Goal: Information Seeking & Learning: Learn about a topic

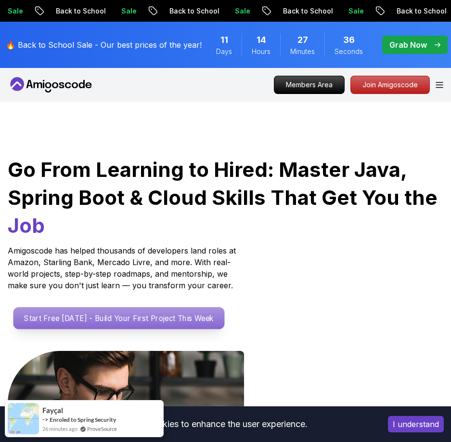
click at [123, 312] on p "Start Free Today - Build Your First Project This Week" at bounding box center [118, 318] width 211 height 22
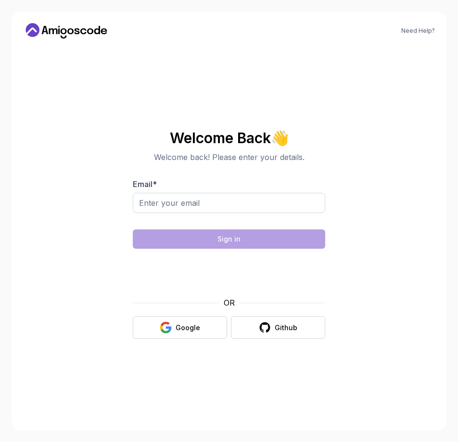
click at [174, 305] on div "OR" at bounding box center [229, 303] width 193 height 12
click at [170, 319] on button "Google" at bounding box center [180, 327] width 94 height 23
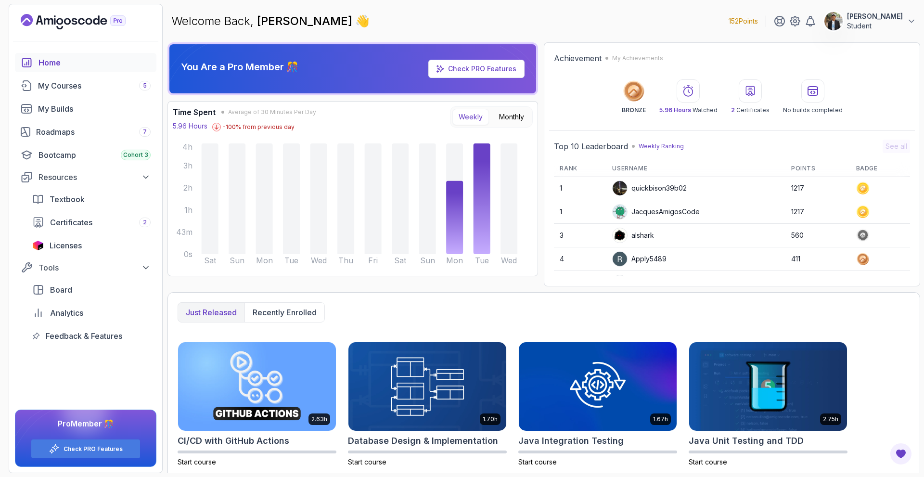
click at [458, 19] on p "[PERSON_NAME]" at bounding box center [875, 17] width 56 height 10
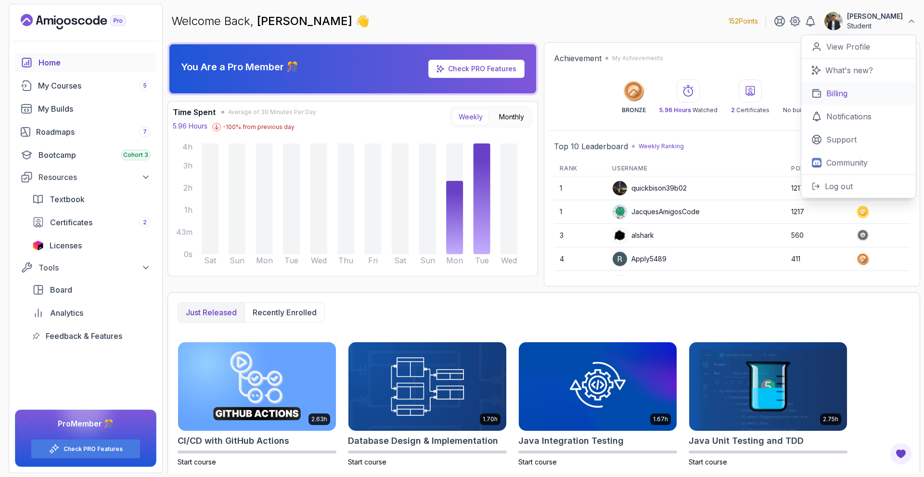
click at [458, 102] on link "Billing" at bounding box center [859, 93] width 115 height 23
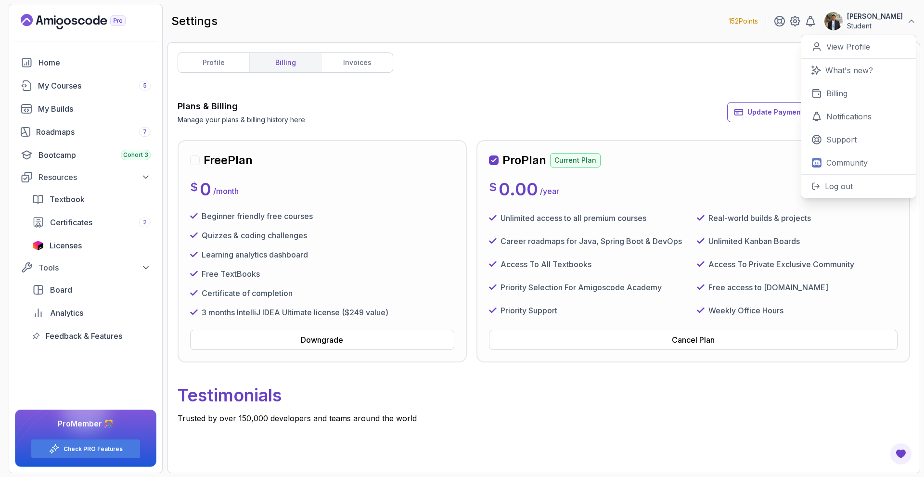
click at [458, 114] on div "Plans & Billing Manage your plans & billing history here Update Payment Details…" at bounding box center [544, 112] width 733 height 25
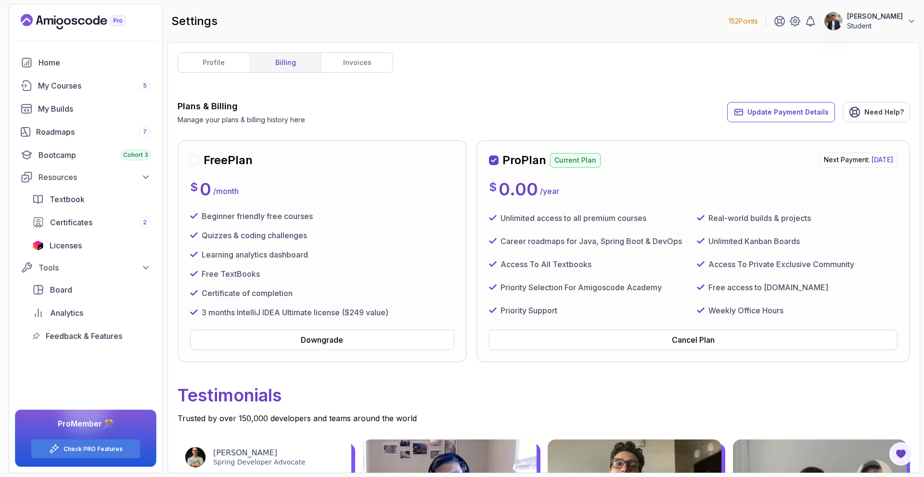
drag, startPoint x: 803, startPoint y: 160, endPoint x: 886, endPoint y: 161, distance: 83.3
click at [458, 161] on span "Saturday, 13 September 2025" at bounding box center [883, 160] width 22 height 8
click at [458, 194] on div "$ 0.00 / year" at bounding box center [693, 189] width 409 height 19
click at [56, 138] on link "Roadmaps 7" at bounding box center [86, 131] width 142 height 19
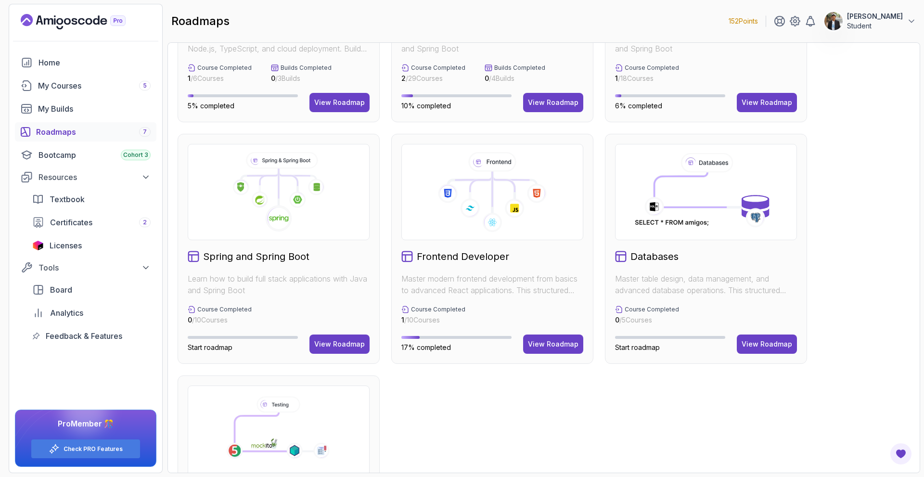
scroll to position [193, 0]
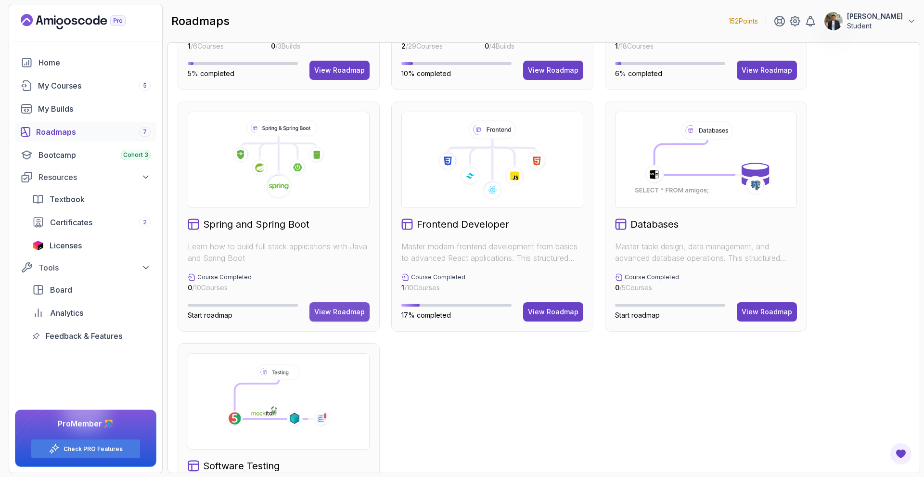
click at [338, 315] on div "View Roadmap" at bounding box center [339, 312] width 51 height 10
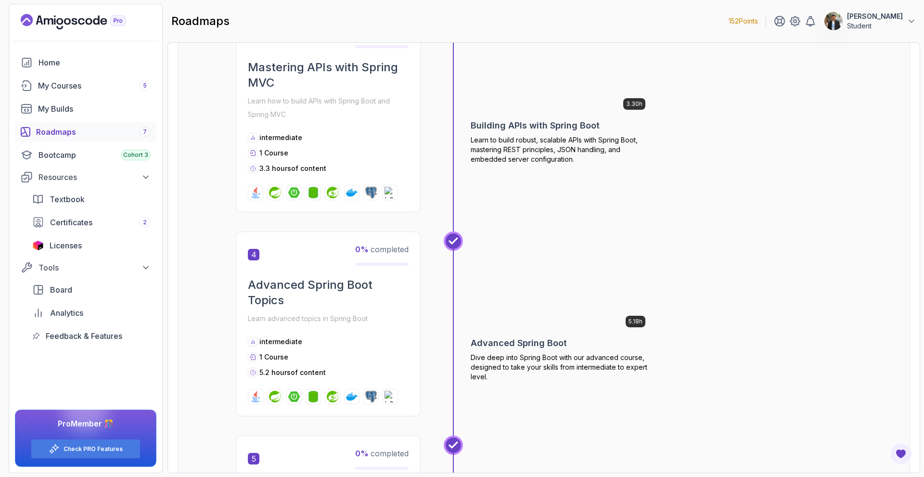
scroll to position [539, 0]
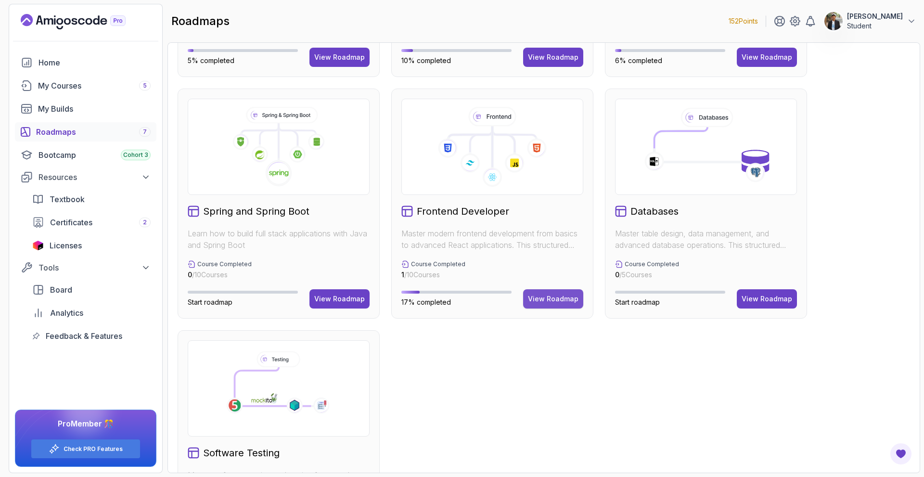
scroll to position [207, 0]
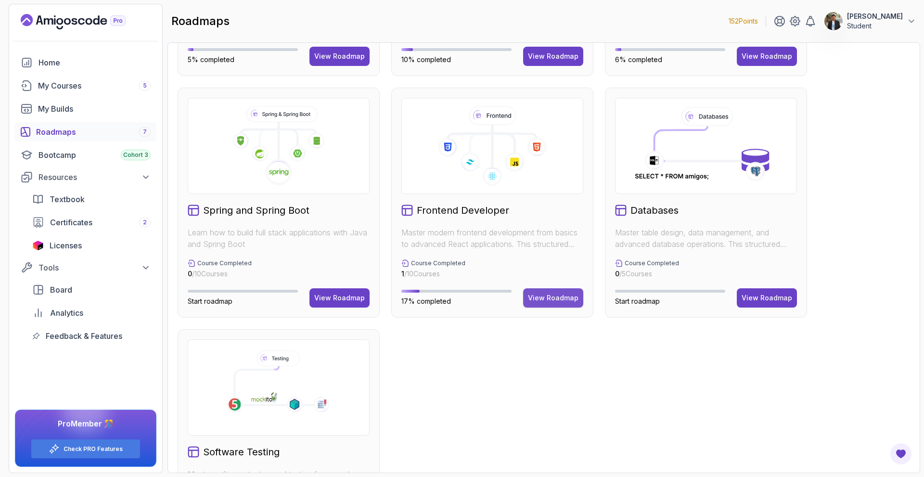
click at [458, 298] on div "View Roadmap" at bounding box center [553, 298] width 51 height 10
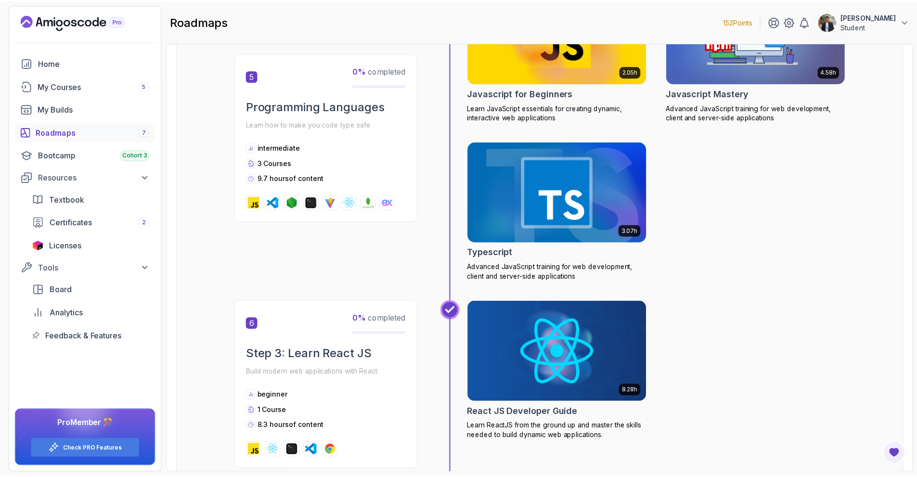
scroll to position [1069, 0]
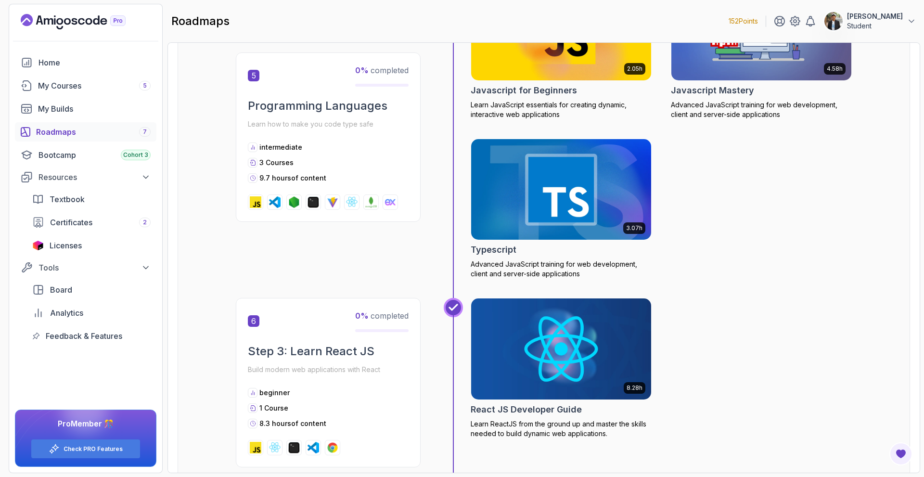
click at [458, 249] on div "Typescript" at bounding box center [561, 249] width 181 height 13
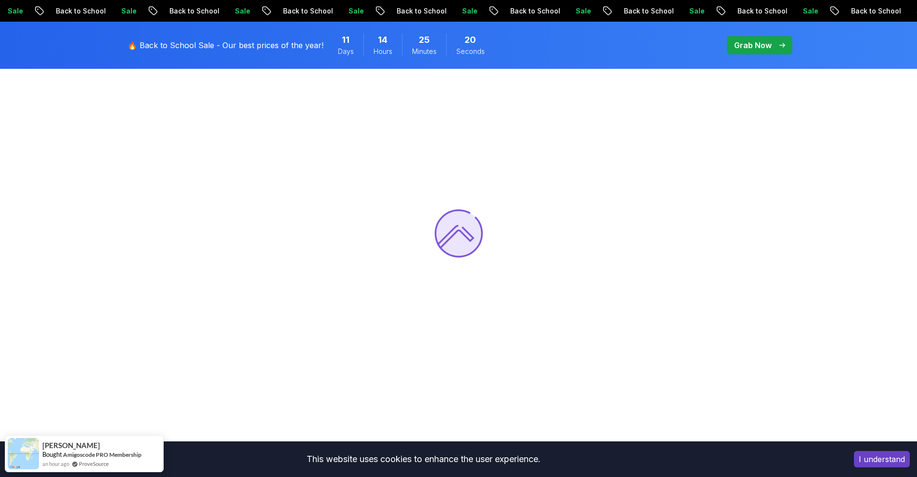
scroll to position [193, 0]
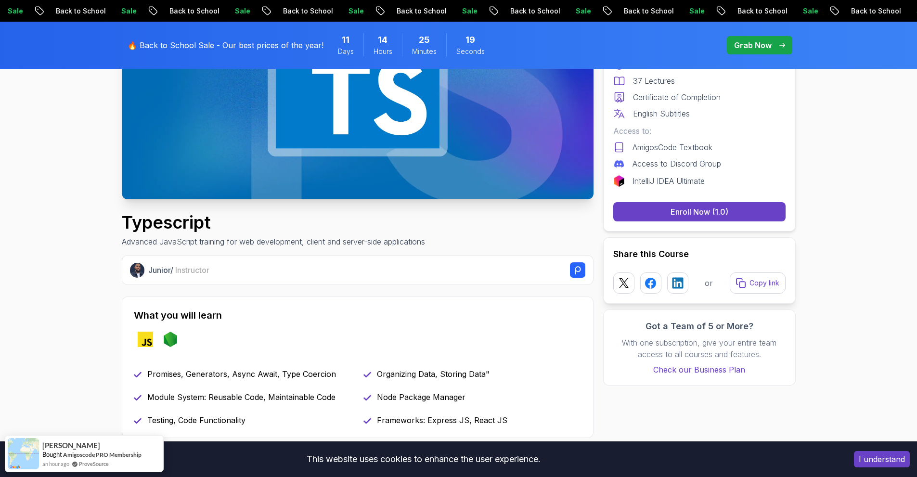
click at [458, 441] on button "I understand" at bounding box center [882, 459] width 56 height 16
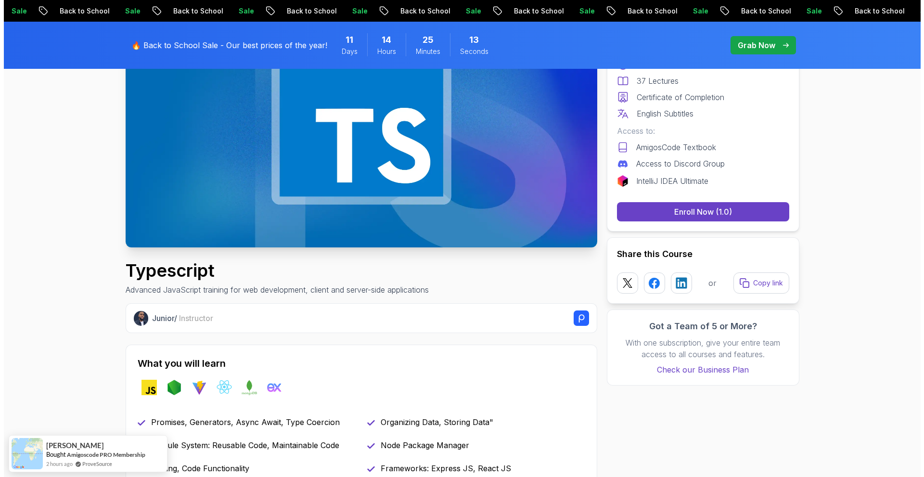
scroll to position [0, 0]
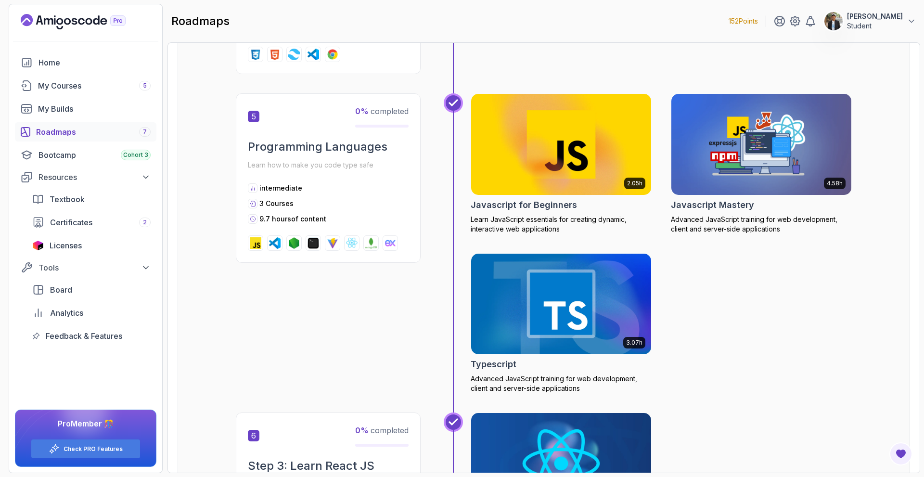
scroll to position [963, 0]
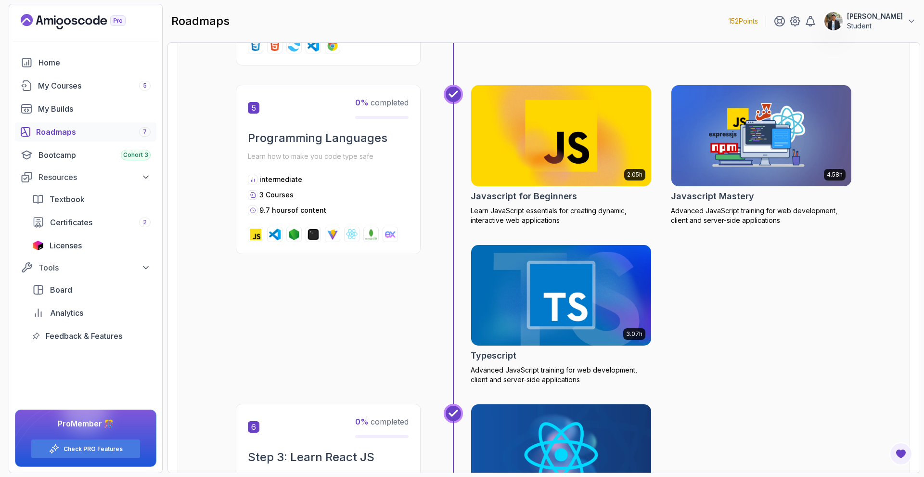
click at [458, 172] on img at bounding box center [561, 136] width 189 height 106
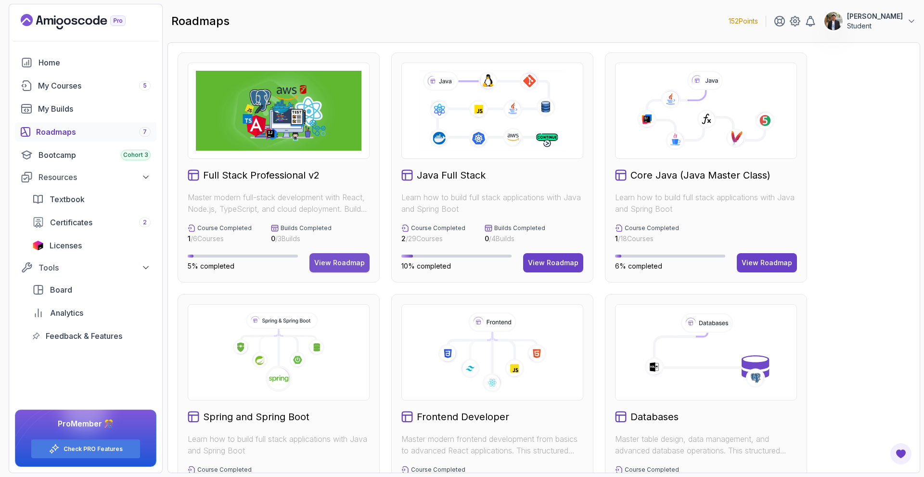
click at [340, 260] on div "View Roadmap" at bounding box center [339, 263] width 51 height 10
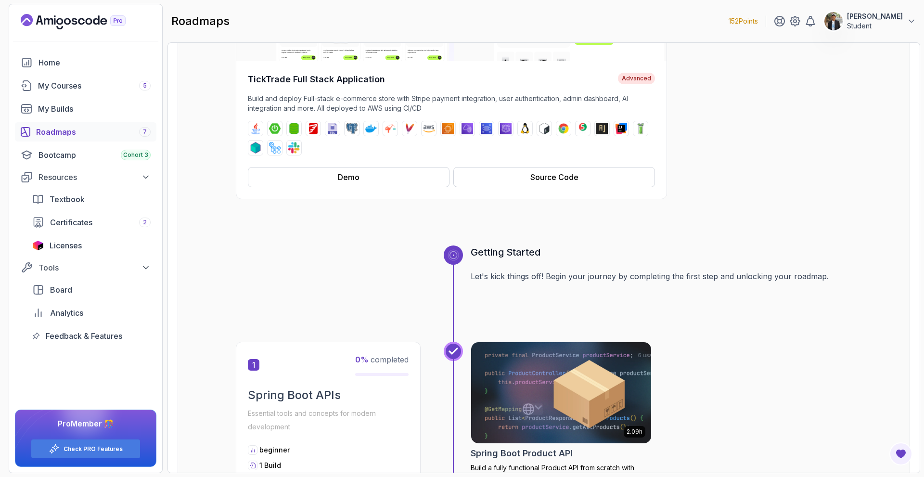
scroll to position [96, 0]
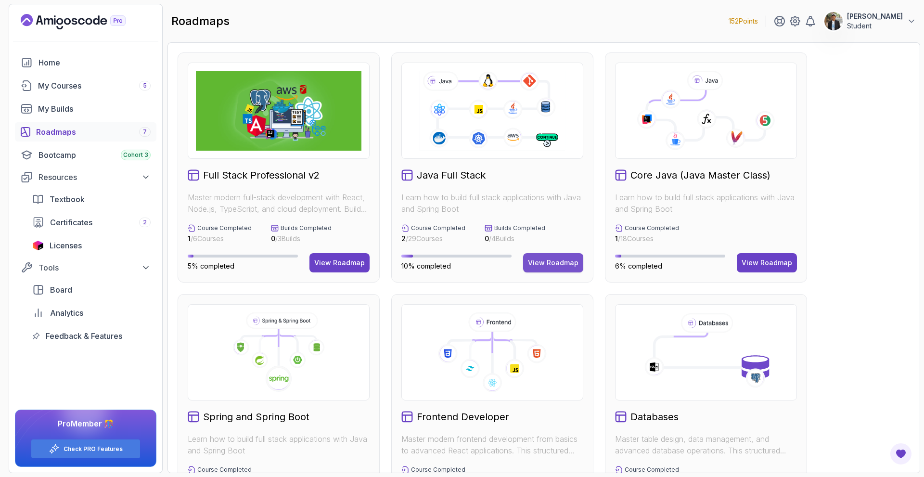
click at [537, 261] on div "View Roadmap" at bounding box center [553, 263] width 51 height 10
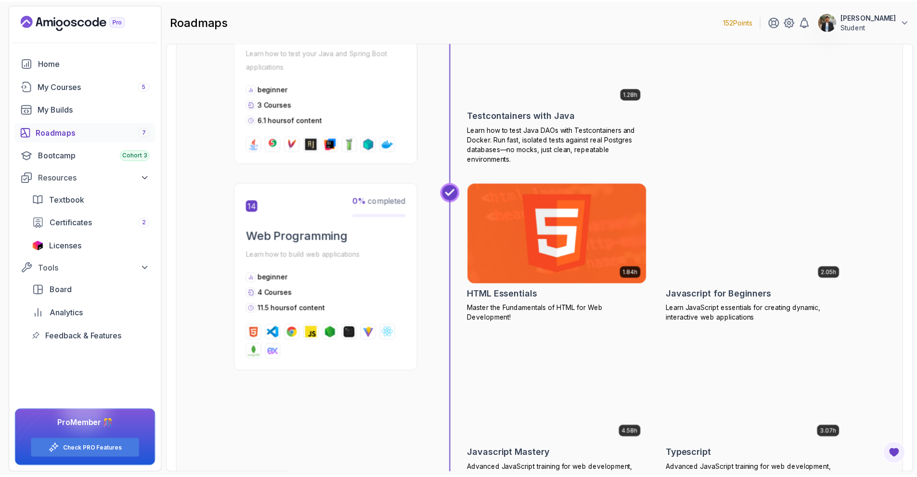
scroll to position [3370, 0]
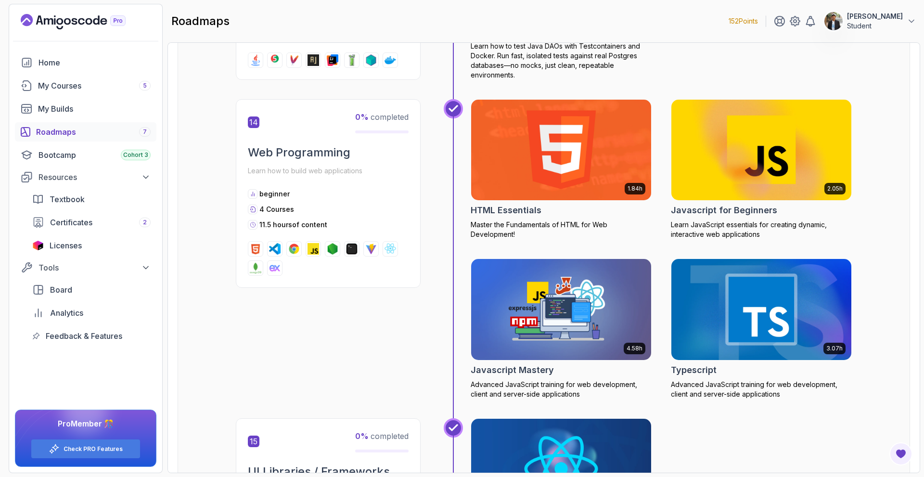
drag, startPoint x: 732, startPoint y: 317, endPoint x: 724, endPoint y: 315, distance: 8.4
click at [731, 317] on img at bounding box center [761, 310] width 189 height 106
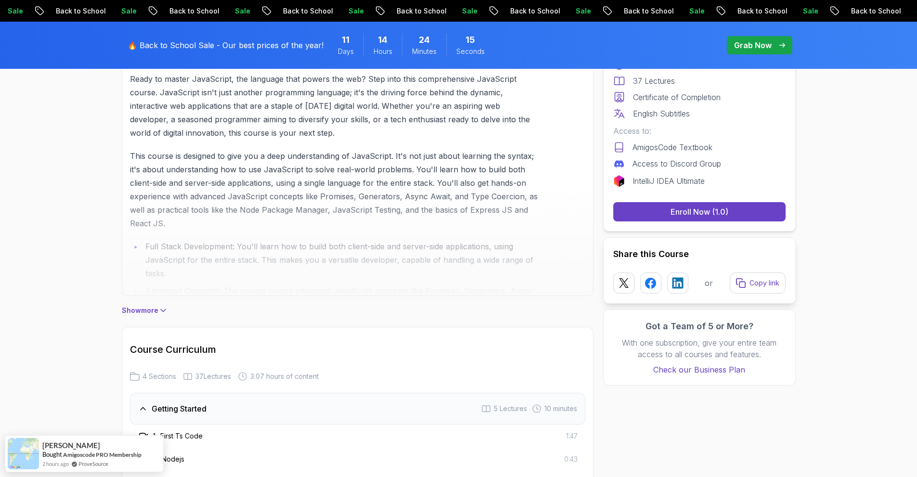
scroll to position [481, 0]
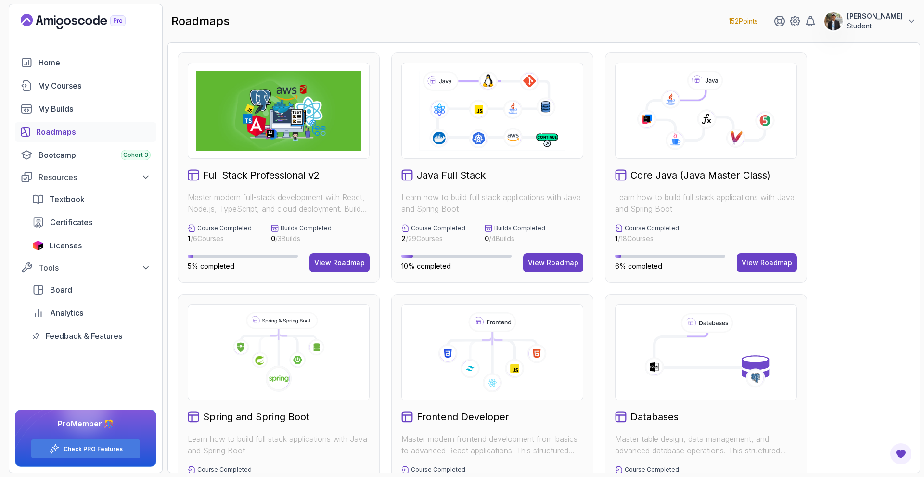
scroll to position [241, 0]
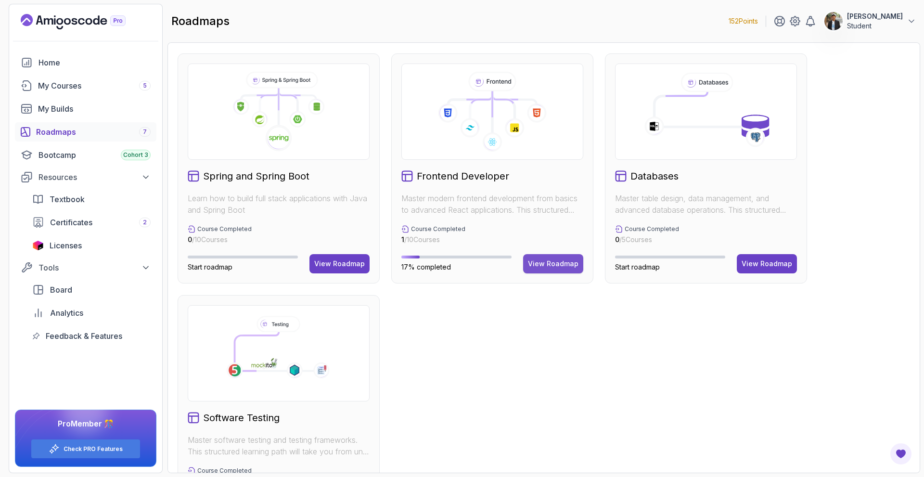
click at [567, 261] on div "View Roadmap" at bounding box center [553, 264] width 51 height 10
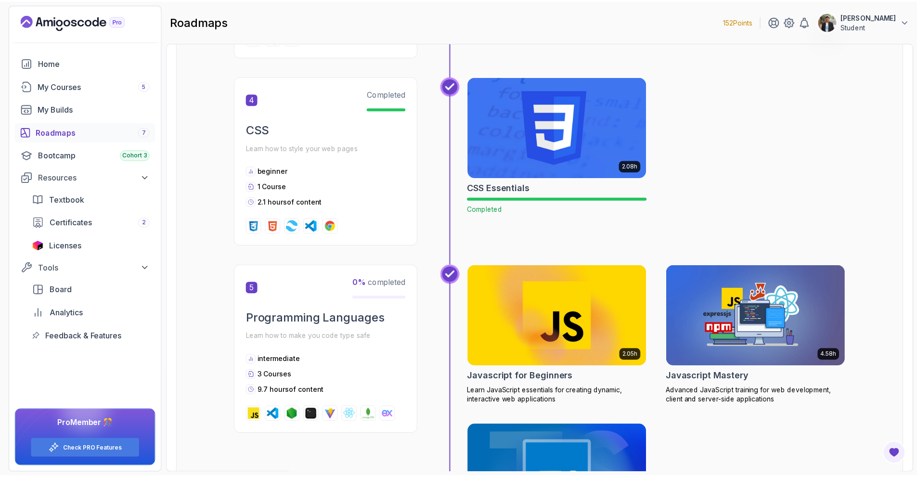
scroll to position [876, 0]
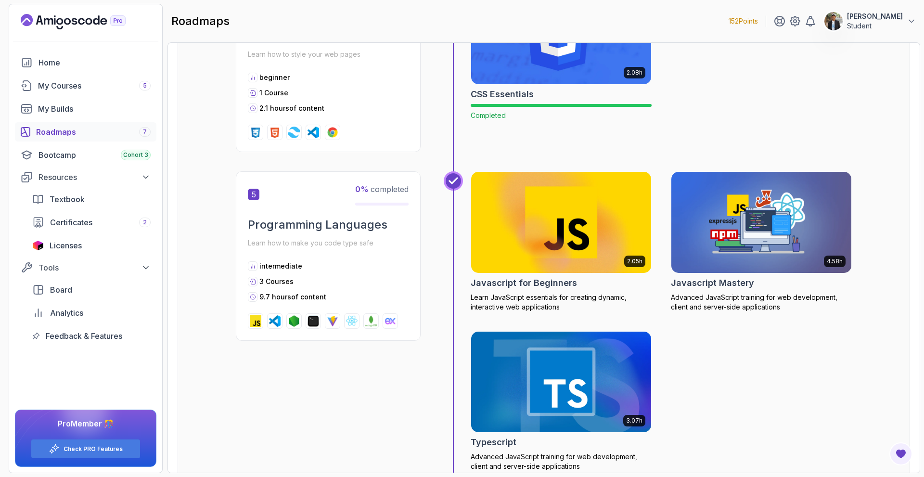
click at [542, 255] on img at bounding box center [561, 222] width 189 height 106
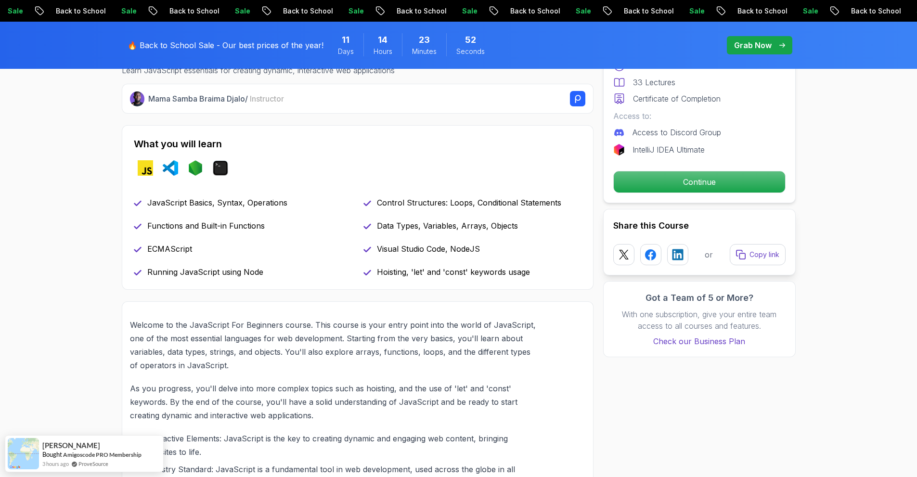
scroll to position [241, 0]
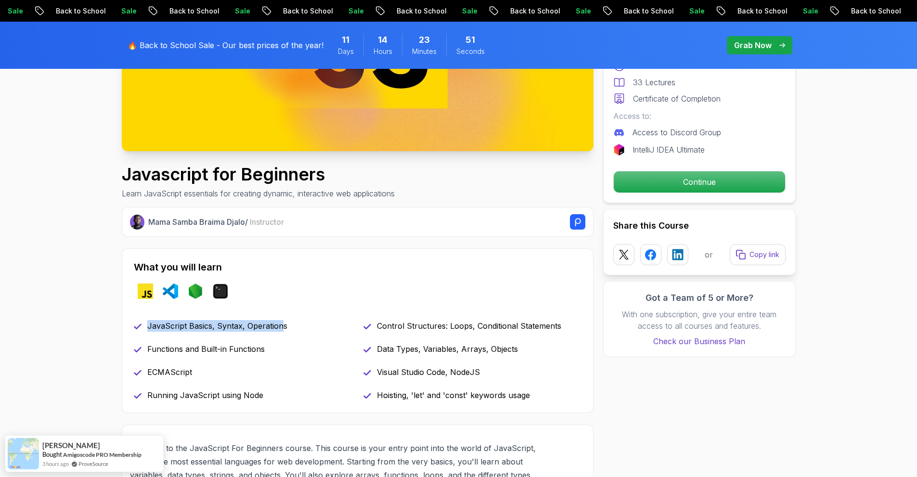
drag, startPoint x: 133, startPoint y: 322, endPoint x: 280, endPoint y: 331, distance: 146.6
click at [280, 331] on div "JavaScript Basics, Syntax, Operations" at bounding box center [243, 326] width 218 height 12
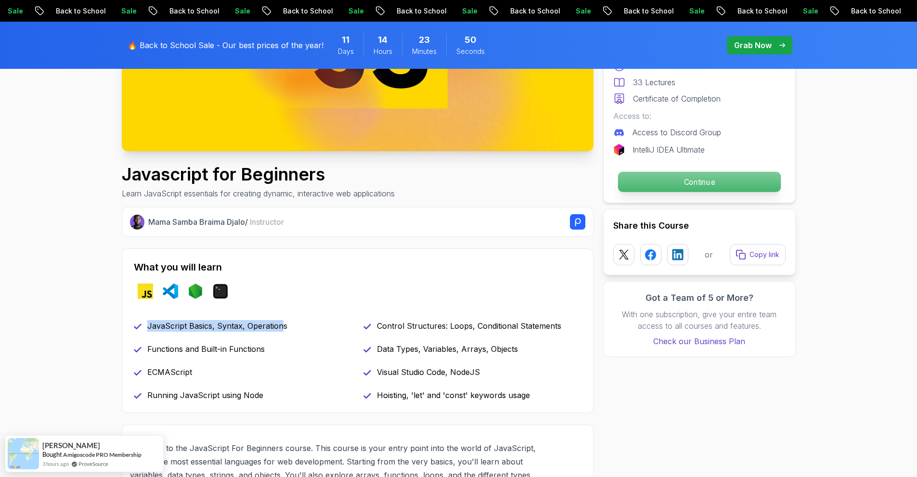
click at [687, 173] on p "Continue" at bounding box center [699, 182] width 163 height 20
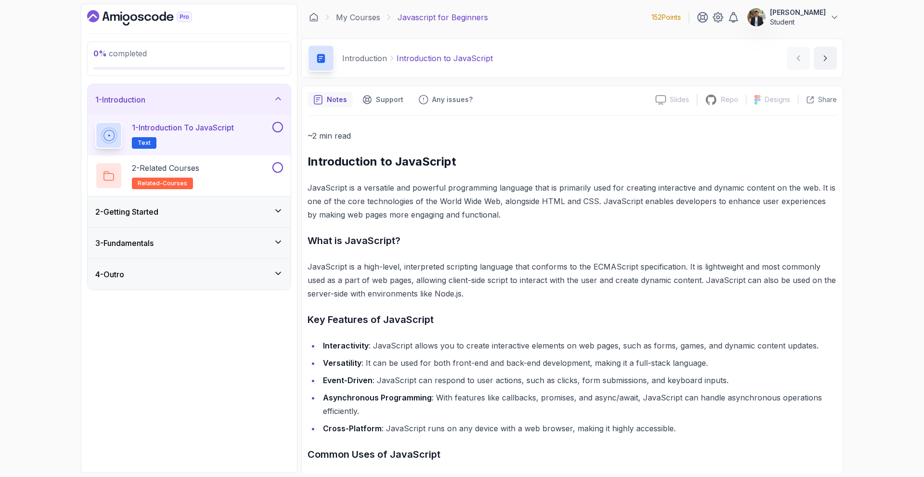
click at [169, 216] on div "2 - Getting Started" at bounding box center [189, 212] width 188 height 12
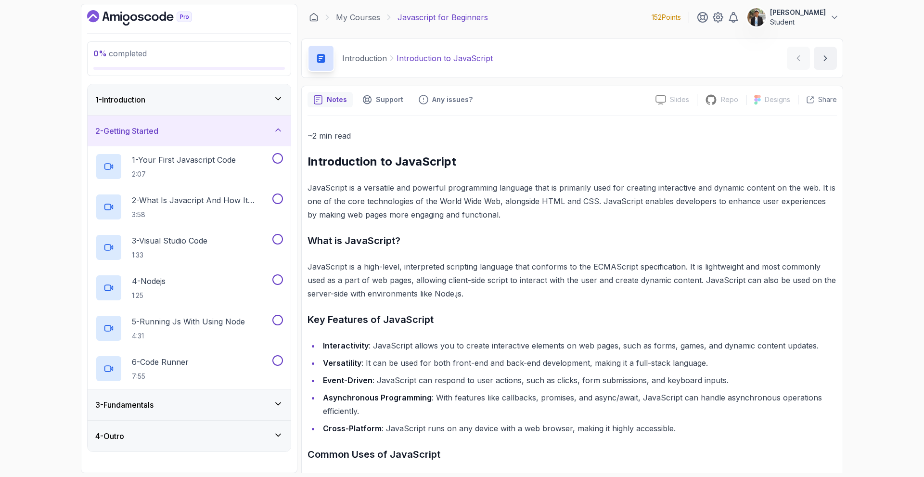
click at [192, 405] on div "3 - Fundamentals" at bounding box center [189, 405] width 188 height 12
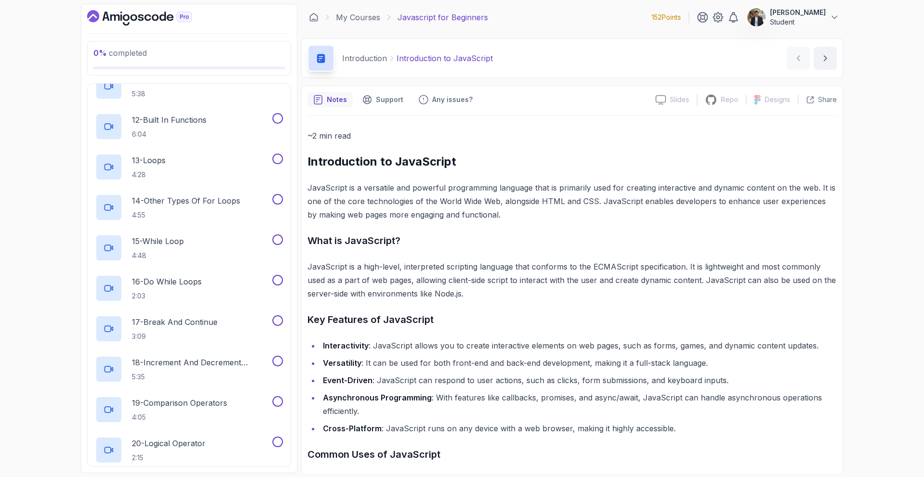
scroll to position [672, 0]
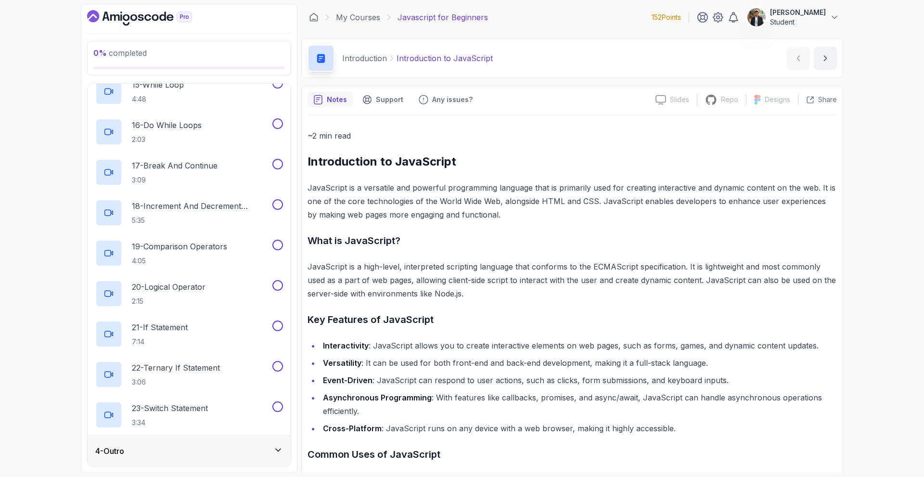
click at [213, 455] on div "4 - Outro" at bounding box center [189, 451] width 188 height 12
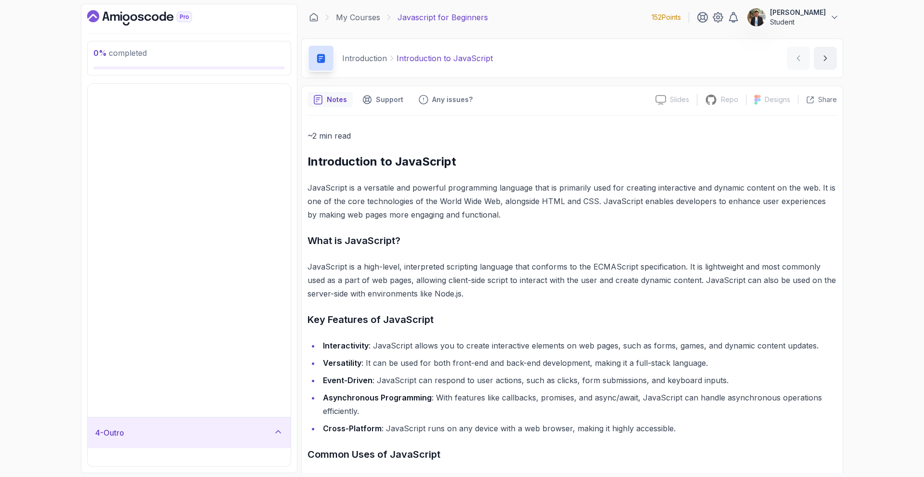
scroll to position [0, 0]
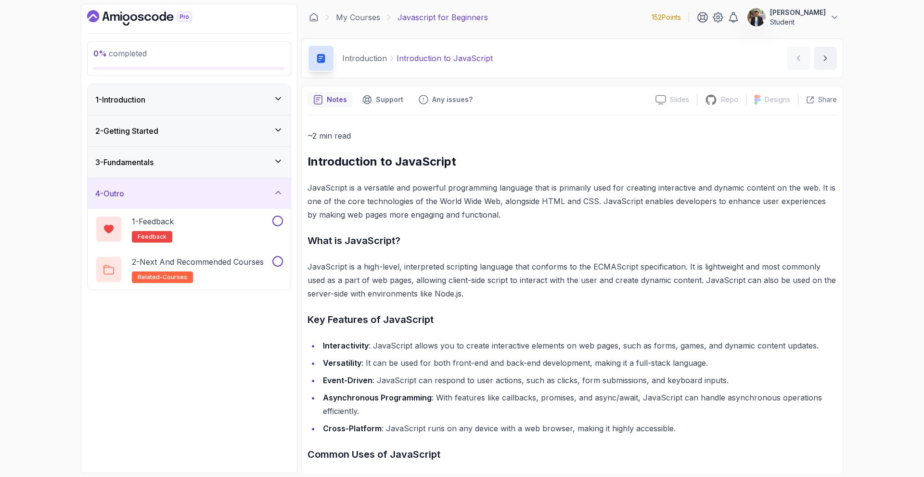
click at [245, 194] on div "4 - Outro" at bounding box center [189, 194] width 188 height 12
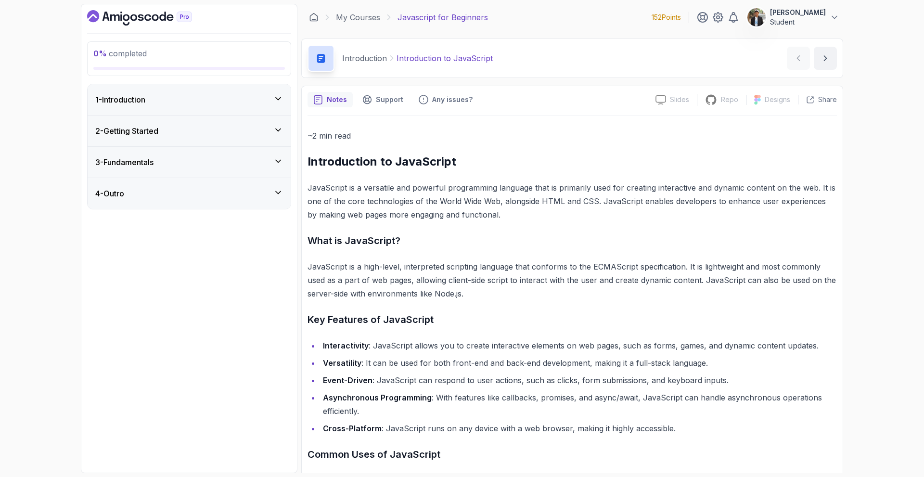
click at [212, 99] on div "1 - Introduction" at bounding box center [189, 100] width 188 height 12
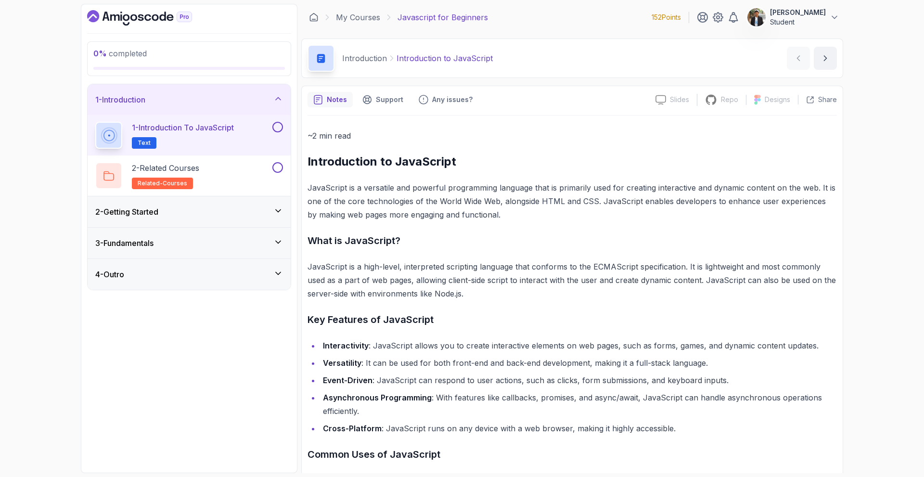
click at [217, 138] on h2 "1 - Introduction to JavaScript Text" at bounding box center [183, 135] width 102 height 27
drag, startPoint x: 307, startPoint y: 160, endPoint x: 466, endPoint y: 155, distance: 158.5
click at [466, 155] on div "Notes Support Any issues? Slides Slides not available Repo Repository not avail…" at bounding box center [572, 399] width 542 height 627
drag, startPoint x: 447, startPoint y: 189, endPoint x: 532, endPoint y: 185, distance: 84.8
click at [532, 185] on p "JavaScript is a versatile and powerful programming language that is primarily u…" at bounding box center [573, 201] width 530 height 40
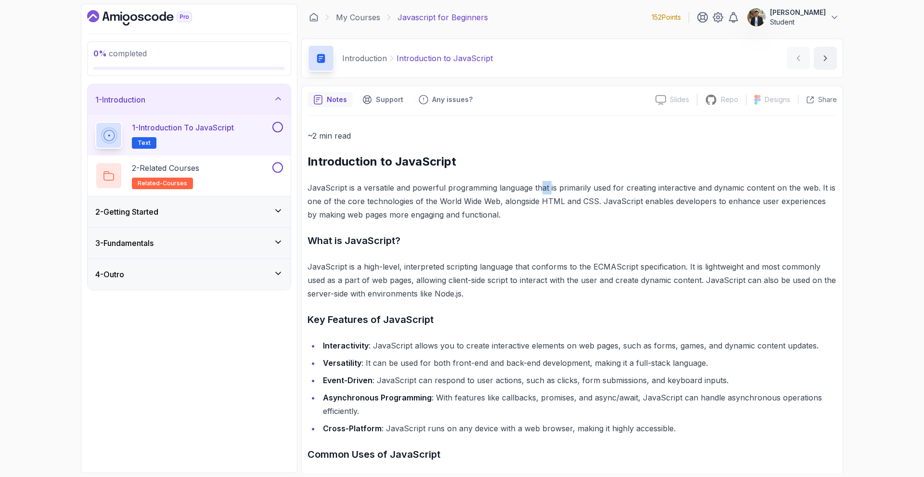
drag, startPoint x: 538, startPoint y: 186, endPoint x: 549, endPoint y: 186, distance: 10.6
click at [549, 186] on p "JavaScript is a versatile and powerful programming language that is primarily u…" at bounding box center [573, 201] width 530 height 40
click at [557, 188] on p "JavaScript is a versatile and powerful programming language that is primarily u…" at bounding box center [573, 201] width 530 height 40
drag, startPoint x: 533, startPoint y: 187, endPoint x: 653, endPoint y: 182, distance: 120.0
click at [653, 182] on p "JavaScript is a versatile and powerful programming language that is primarily u…" at bounding box center [573, 201] width 530 height 40
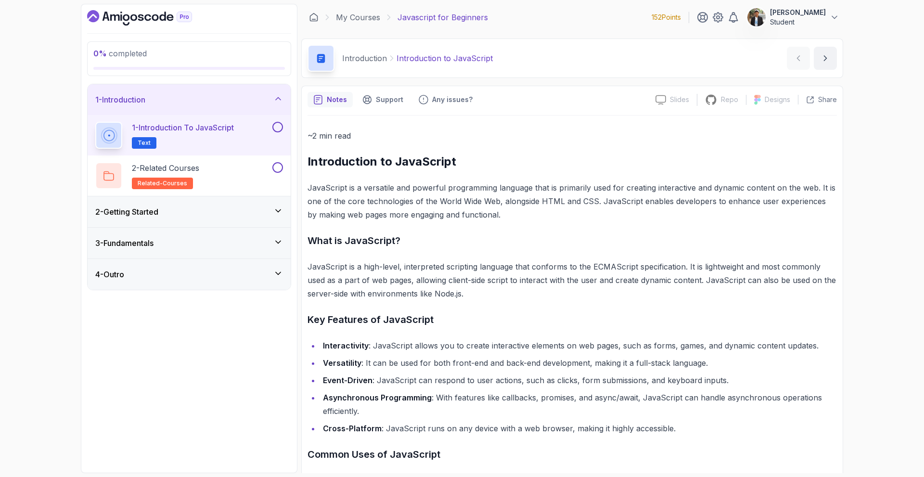
click at [665, 190] on p "JavaScript is a versatile and powerful programming language that is primarily u…" at bounding box center [573, 201] width 530 height 40
drag, startPoint x: 653, startPoint y: 187, endPoint x: 694, endPoint y: 185, distance: 40.5
click at [694, 185] on p "JavaScript is a versatile and powerful programming language that is primarily u…" at bounding box center [573, 201] width 530 height 40
drag, startPoint x: 697, startPoint y: 189, endPoint x: 726, endPoint y: 188, distance: 28.9
click at [726, 188] on p "JavaScript is a versatile and powerful programming language that is primarily u…" at bounding box center [573, 201] width 530 height 40
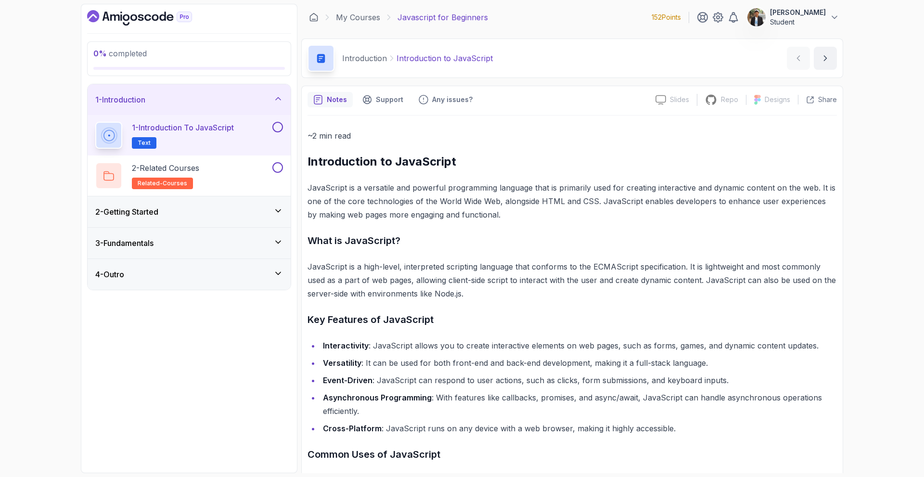
click at [713, 229] on div "~2 min read Introduction to JavaScript JavaScript is a versatile and powerful p…" at bounding box center [573, 406] width 530 height 555
drag, startPoint x: 403, startPoint y: 267, endPoint x: 444, endPoint y: 270, distance: 42.0
click at [444, 270] on p "JavaScript is a high-level, interpreted scripting language that conforms to the…" at bounding box center [573, 280] width 530 height 40
click at [450, 270] on p "JavaScript is a high-level, interpreted scripting language that conforms to the…" at bounding box center [573, 280] width 530 height 40
drag, startPoint x: 533, startPoint y: 266, endPoint x: 550, endPoint y: 267, distance: 17.8
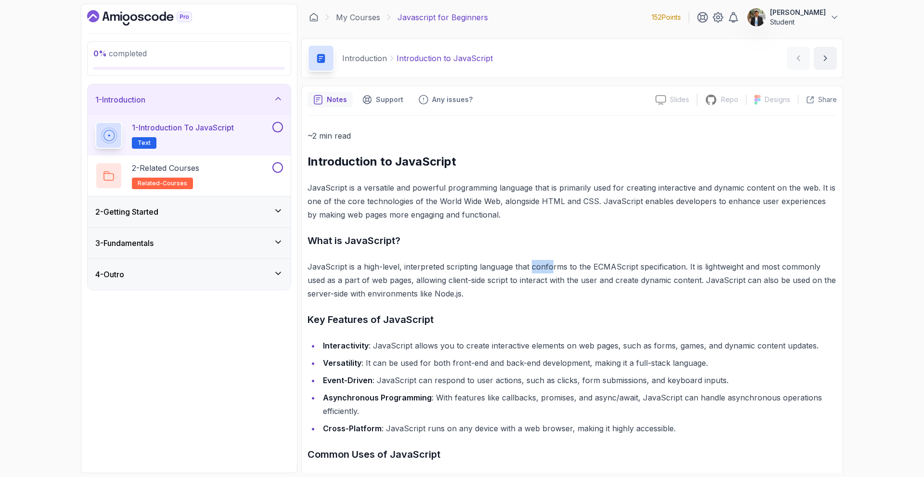
click at [550, 267] on p "JavaScript is a high-level, interpreted scripting language that conforms to the…" at bounding box center [573, 280] width 530 height 40
drag, startPoint x: 567, startPoint y: 266, endPoint x: 584, endPoint y: 268, distance: 16.9
click at [584, 268] on p "JavaScript is a high-level, interpreted scripting language that conforms to the…" at bounding box center [573, 280] width 530 height 40
drag, startPoint x: 602, startPoint y: 268, endPoint x: 616, endPoint y: 268, distance: 14.0
click at [616, 268] on p "JavaScript is a high-level, interpreted scripting language that conforms to the…" at bounding box center [573, 280] width 530 height 40
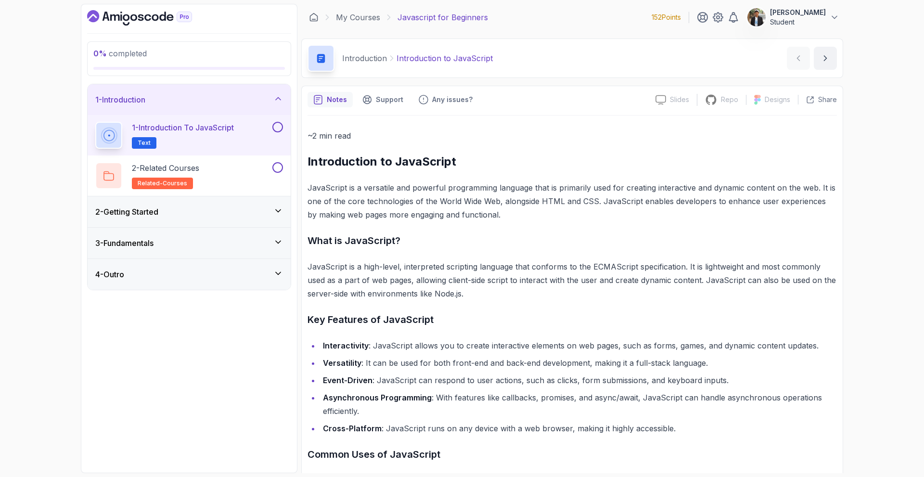
click at [634, 266] on p "JavaScript is a high-level, interpreted scripting language that conforms to the…" at bounding box center [573, 280] width 530 height 40
drag, startPoint x: 637, startPoint y: 269, endPoint x: 682, endPoint y: 268, distance: 44.8
click at [682, 268] on p "JavaScript is a high-level, interpreted scripting language that conforms to the…" at bounding box center [573, 280] width 530 height 40
drag, startPoint x: 719, startPoint y: 268, endPoint x: 736, endPoint y: 268, distance: 16.4
click at [736, 268] on p "JavaScript is a high-level, interpreted scripting language that conforms to the…" at bounding box center [573, 280] width 530 height 40
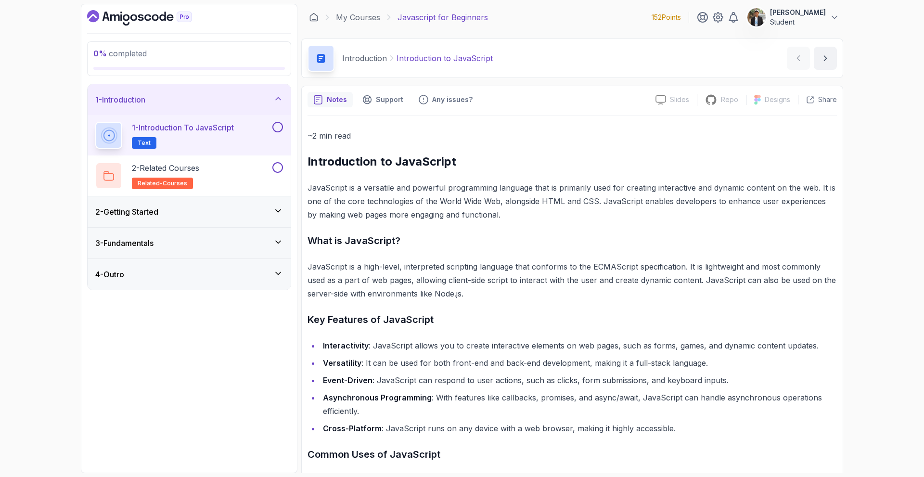
click at [731, 301] on div "~2 min read Introduction to JavaScript JavaScript is a versatile and powerful p…" at bounding box center [573, 406] width 530 height 555
drag, startPoint x: 527, startPoint y: 283, endPoint x: 593, endPoint y: 284, distance: 66.0
click at [593, 284] on p "JavaScript is a high-level, interpreted scripting language that conforms to the…" at bounding box center [573, 280] width 530 height 40
click at [607, 286] on p "JavaScript is a high-level, interpreted scripting language that conforms to the…" at bounding box center [573, 280] width 530 height 40
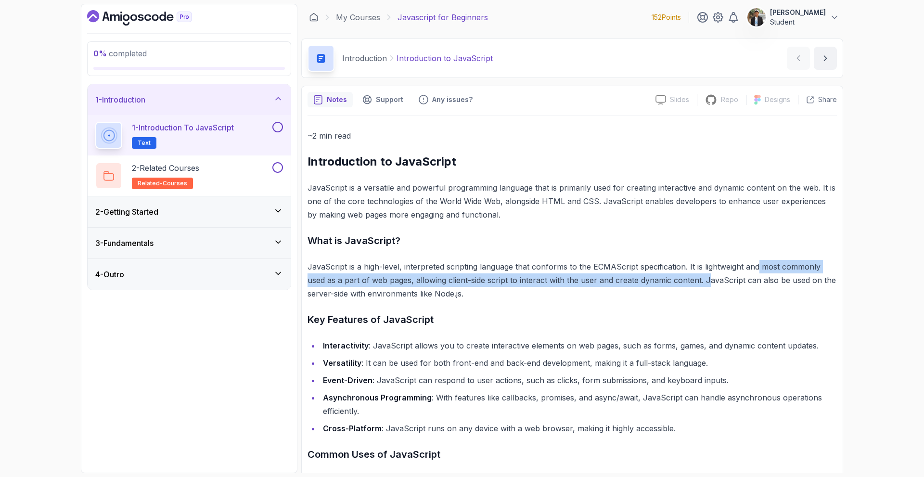
drag, startPoint x: 709, startPoint y: 278, endPoint x: 758, endPoint y: 272, distance: 49.0
click at [758, 272] on p "JavaScript is a high-level, interpreted scripting language that conforms to the…" at bounding box center [573, 280] width 530 height 40
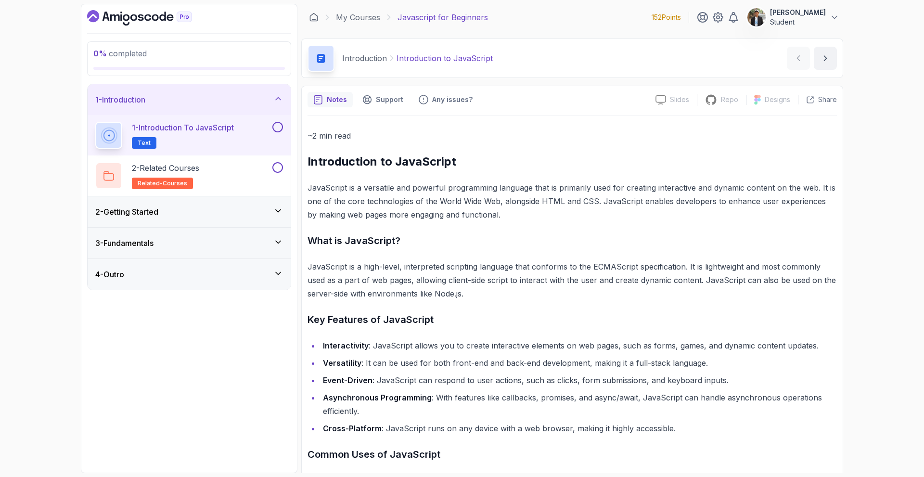
click at [739, 303] on div "~2 min read Introduction to JavaScript JavaScript is a versatile and powerful p…" at bounding box center [573, 406] width 530 height 555
drag, startPoint x: 370, startPoint y: 295, endPoint x: 470, endPoint y: 296, distance: 99.7
click at [470, 296] on p "JavaScript is a high-level, interpreted scripting language that conforms to the…" at bounding box center [573, 280] width 530 height 40
click at [451, 315] on h3 "Key Features of JavaScript" at bounding box center [573, 319] width 530 height 15
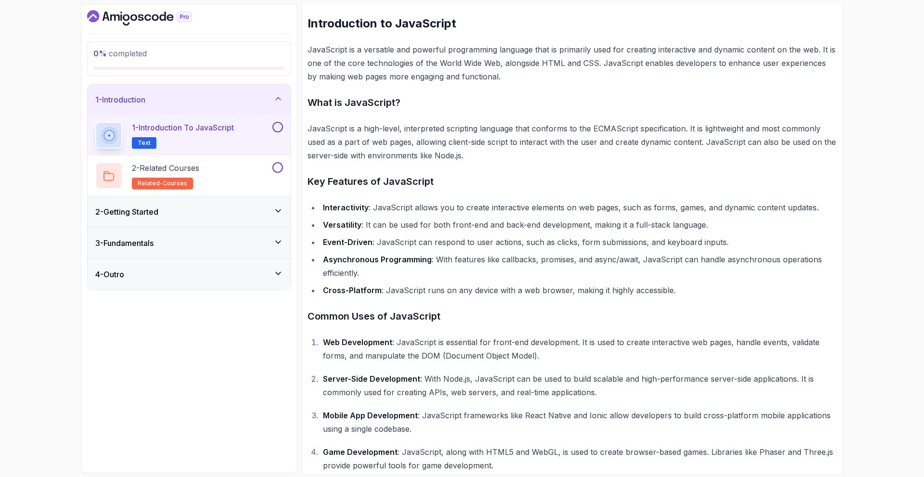
scroll to position [144, 0]
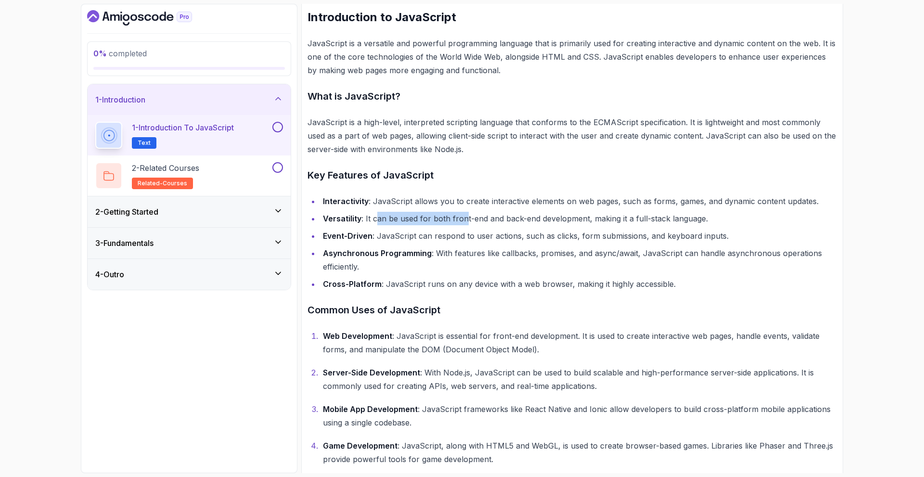
drag, startPoint x: 378, startPoint y: 208, endPoint x: 466, endPoint y: 211, distance: 87.2
click at [466, 211] on ul "Interactivity : JavaScript allows you to create interactive elements on web pag…" at bounding box center [573, 243] width 530 height 96
click at [484, 207] on li "Interactivity : JavaScript allows you to create interactive elements on web pag…" at bounding box center [578, 201] width 517 height 13
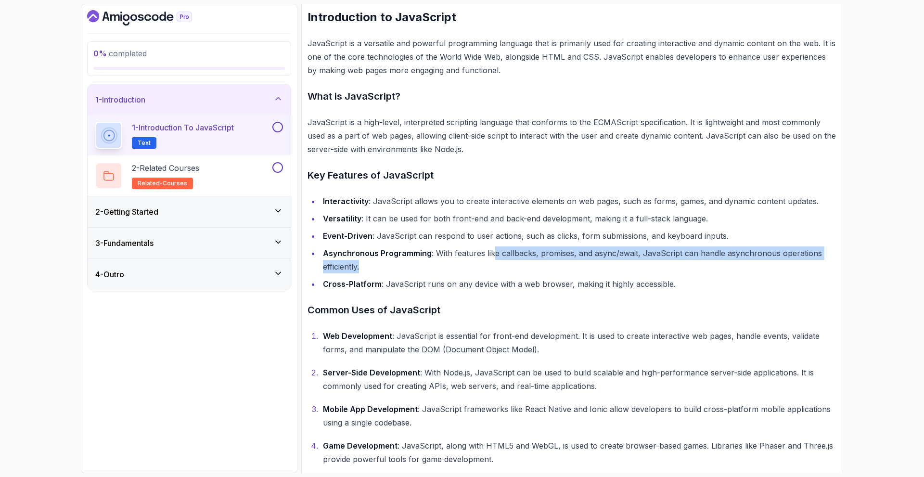
drag, startPoint x: 491, startPoint y: 254, endPoint x: 562, endPoint y: 261, distance: 71.1
click at [562, 261] on li "Asynchronous Programming : With features like callbacks, promises, and async/aw…" at bounding box center [578, 260] width 517 height 27
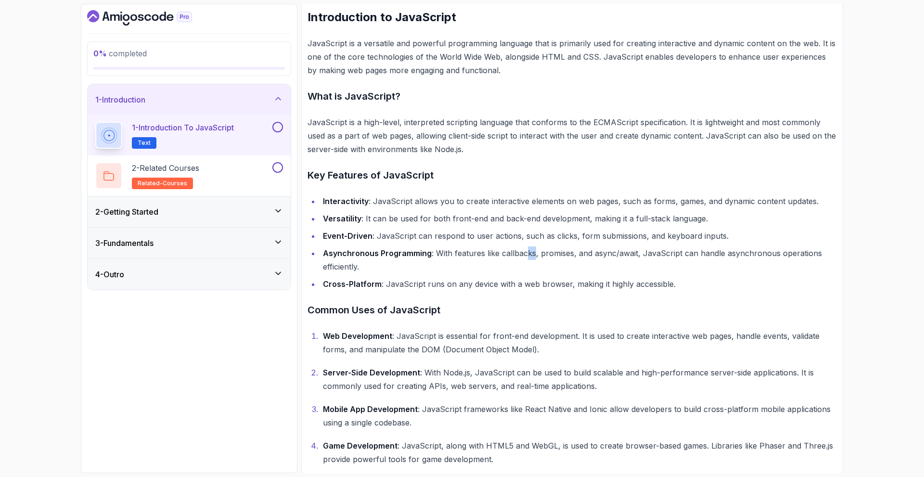
drag, startPoint x: 533, startPoint y: 257, endPoint x: 527, endPoint y: 257, distance: 6.3
click at [527, 257] on li "Asynchronous Programming : With features like callbacks, promises, and async/aw…" at bounding box center [578, 260] width 517 height 27
click at [528, 260] on li "Asynchronous Programming : With features like callbacks, promises, and async/aw…" at bounding box center [578, 260] width 517 height 27
drag, startPoint x: 494, startPoint y: 254, endPoint x: 508, endPoint y: 254, distance: 14.5
click at [508, 254] on li "Asynchronous Programming : With features like callbacks, promises, and async/aw…" at bounding box center [578, 260] width 517 height 27
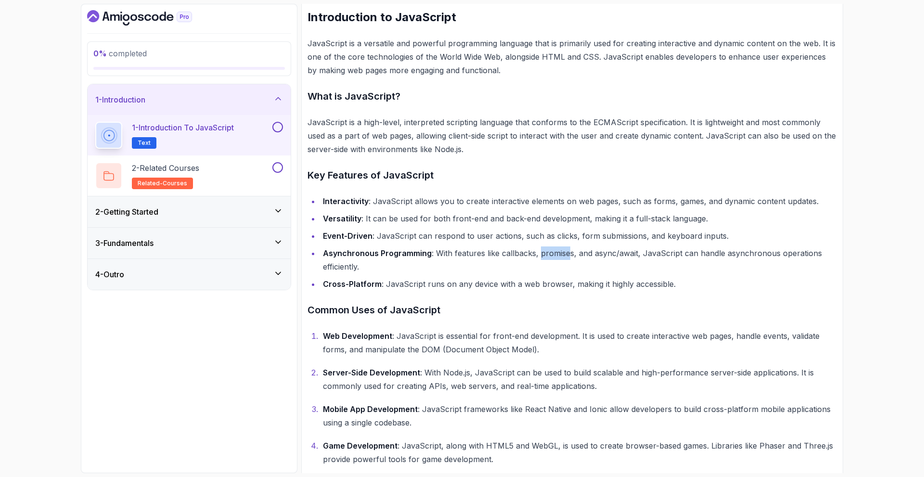
drag, startPoint x: 560, startPoint y: 256, endPoint x: 565, endPoint y: 255, distance: 4.9
click at [565, 255] on li "Asynchronous Programming : With features like callbacks, promises, and async/aw…" at bounding box center [578, 260] width 517 height 27
drag, startPoint x: 585, startPoint y: 253, endPoint x: 606, endPoint y: 250, distance: 20.4
click at [606, 250] on li "Asynchronous Programming : With features like callbacks, promises, and async/aw…" at bounding box center [578, 260] width 517 height 27
drag, startPoint x: 624, startPoint y: 250, endPoint x: 646, endPoint y: 249, distance: 22.2
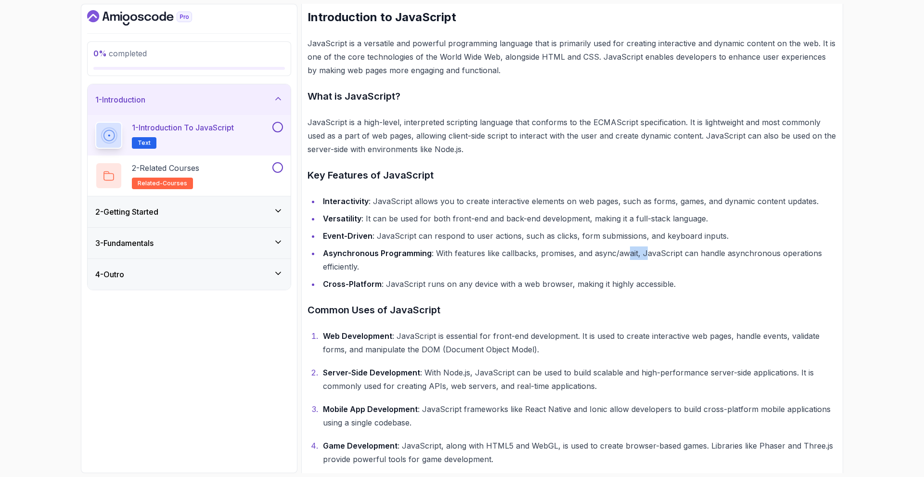
click at [646, 249] on li "Asynchronous Programming : With features like callbacks, promises, and async/aw…" at bounding box center [578, 260] width 517 height 27
click at [674, 251] on li "Asynchronous Programming : With features like callbacks, promises, and async/aw…" at bounding box center [578, 260] width 517 height 27
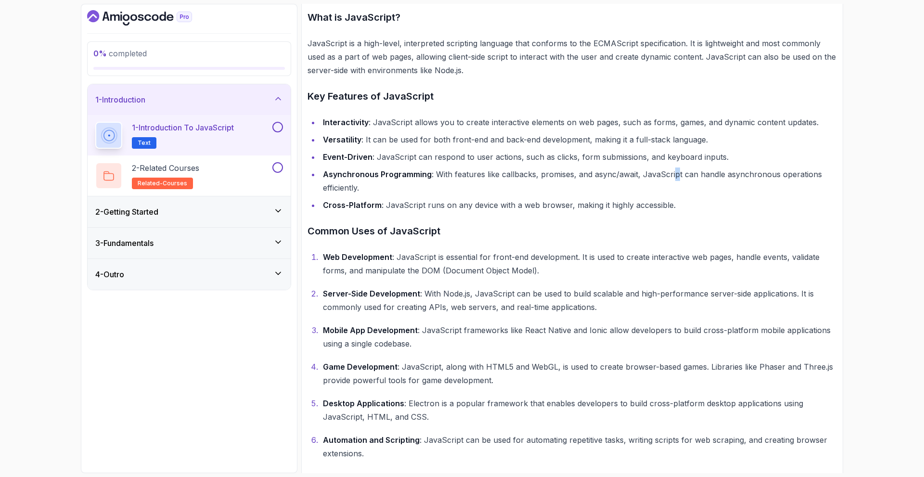
scroll to position [240, 0]
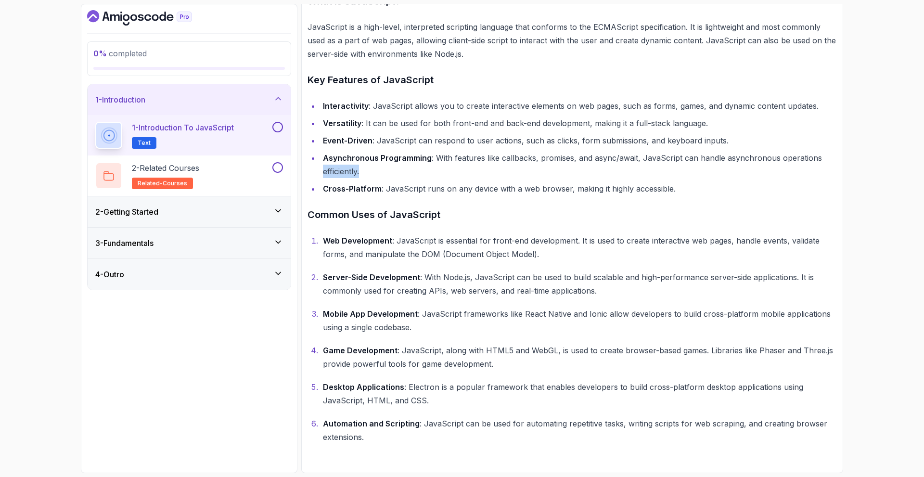
drag, startPoint x: 324, startPoint y: 175, endPoint x: 380, endPoint y: 175, distance: 56.3
click at [380, 175] on li "Asynchronous Programming : With features like callbacks, promises, and async/aw…" at bounding box center [578, 164] width 517 height 27
click at [383, 176] on li "Asynchronous Programming : With features like callbacks, promises, and async/aw…" at bounding box center [578, 164] width 517 height 27
click at [515, 194] on li "Cross-Platform : JavaScript runs on any device with a web browser, making it hi…" at bounding box center [578, 188] width 517 height 13
drag, startPoint x: 460, startPoint y: 256, endPoint x: 475, endPoint y: 257, distance: 15.4
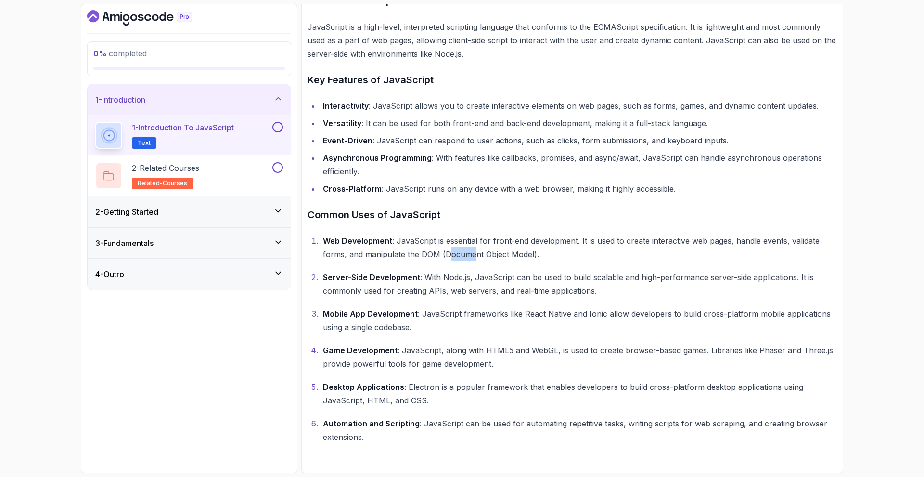
click at [475, 257] on p "Web Development : JavaScript is essential for front-end development. It is used…" at bounding box center [580, 247] width 514 height 27
drag, startPoint x: 497, startPoint y: 259, endPoint x: 481, endPoint y: 261, distance: 16.5
click at [496, 260] on p "Web Development : JavaScript is essential for front-end development. It is used…" at bounding box center [580, 247] width 514 height 27
drag, startPoint x: 424, startPoint y: 277, endPoint x: 469, endPoint y: 276, distance: 45.3
click at [469, 276] on p "Server-Side Development : With Node.js, JavaScript can be used to build scalabl…" at bounding box center [580, 284] width 514 height 27
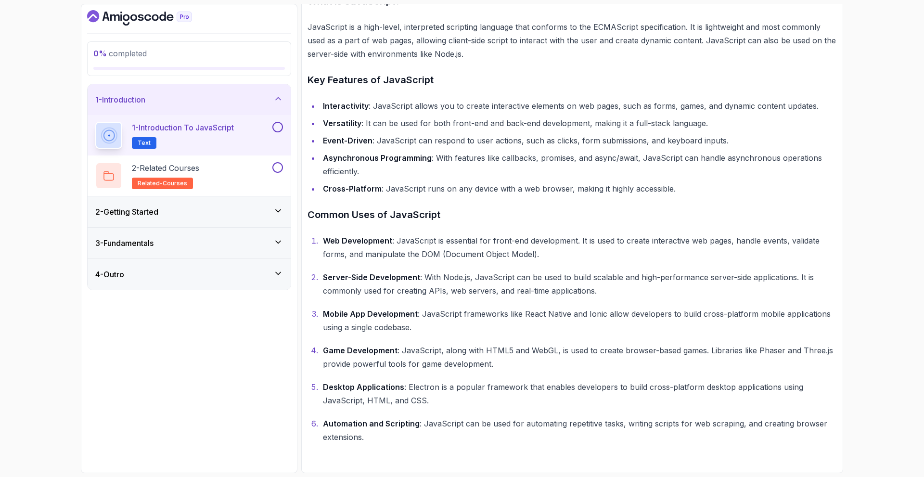
click at [473, 273] on p "Server-Side Development : With Node.js, JavaScript can be used to build scalabl…" at bounding box center [580, 284] width 514 height 27
drag, startPoint x: 364, startPoint y: 289, endPoint x: 435, endPoint y: 292, distance: 70.8
click at [435, 292] on p "Server-Side Development : With Node.js, JavaScript can be used to build scalabl…" at bounding box center [580, 284] width 514 height 27
drag, startPoint x: 449, startPoint y: 291, endPoint x: 469, endPoint y: 291, distance: 20.7
click at [469, 291] on p "Server-Side Development : With Node.js, JavaScript can be used to build scalabl…" at bounding box center [580, 284] width 514 height 27
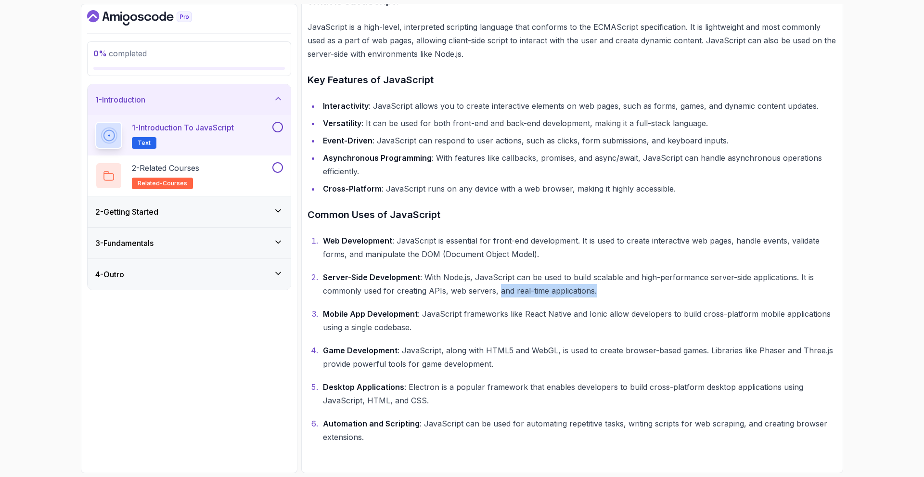
drag, startPoint x: 499, startPoint y: 297, endPoint x: 453, endPoint y: 303, distance: 46.7
click at [628, 294] on p "Server-Side Development : With Node.js, JavaScript can be used to build scalabl…" at bounding box center [580, 284] width 514 height 27
click at [402, 327] on p "Mobile App Development : JavaScript frameworks like React Native and Ionic allo…" at bounding box center [580, 320] width 514 height 27
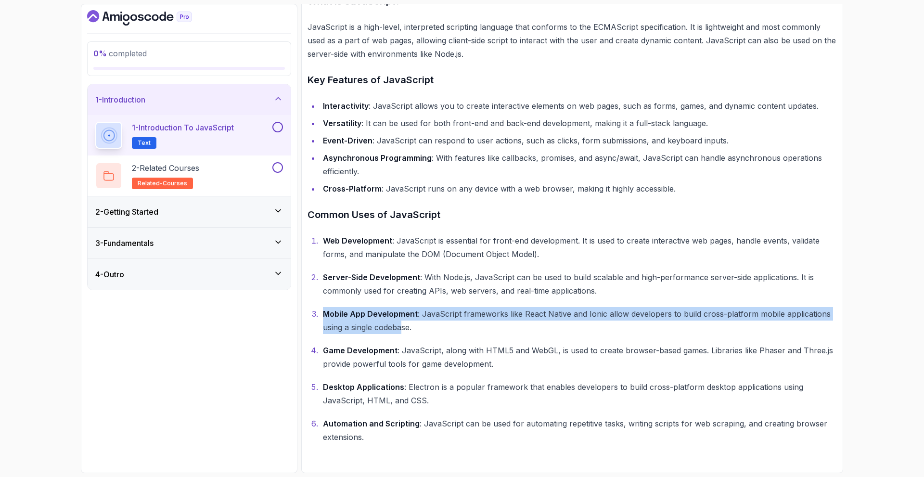
drag, startPoint x: 320, startPoint y: 316, endPoint x: 402, endPoint y: 328, distance: 82.3
click at [402, 328] on li "Mobile App Development : JavaScript frameworks like React Native and Ionic allo…" at bounding box center [578, 320] width 517 height 27
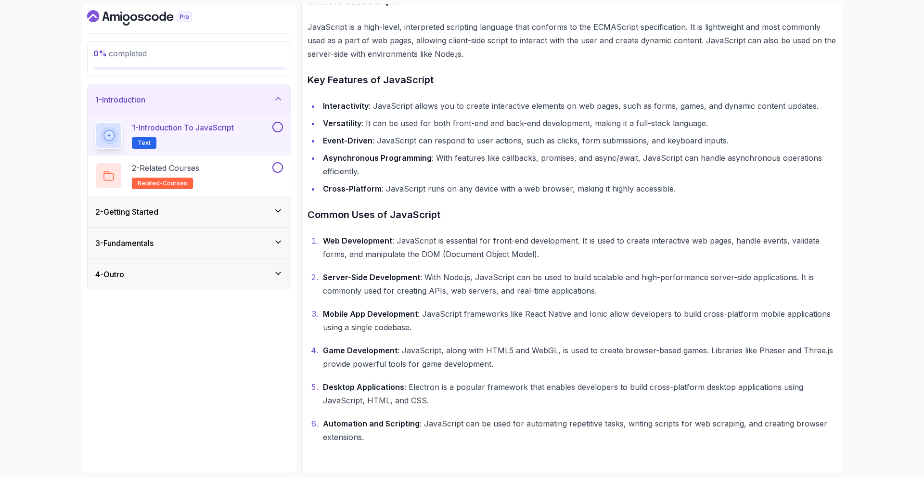
click at [411, 328] on p "Mobile App Development : JavaScript frameworks like React Native and Ionic allo…" at bounding box center [580, 320] width 514 height 27
click at [276, 125] on button at bounding box center [278, 127] width 11 height 11
click at [259, 164] on div "2 - Related Courses related-courses" at bounding box center [182, 175] width 175 height 27
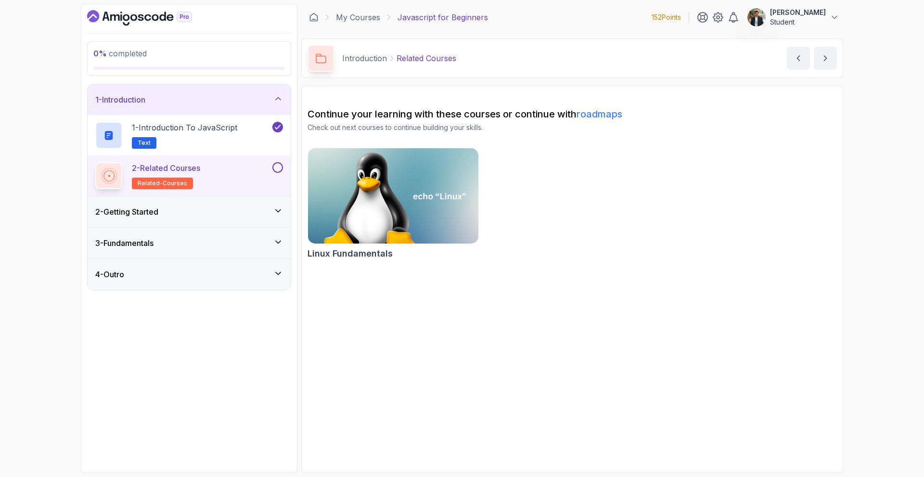
click at [280, 168] on button at bounding box center [278, 167] width 11 height 11
click at [232, 206] on div "2 - Getting Started" at bounding box center [189, 212] width 188 height 12
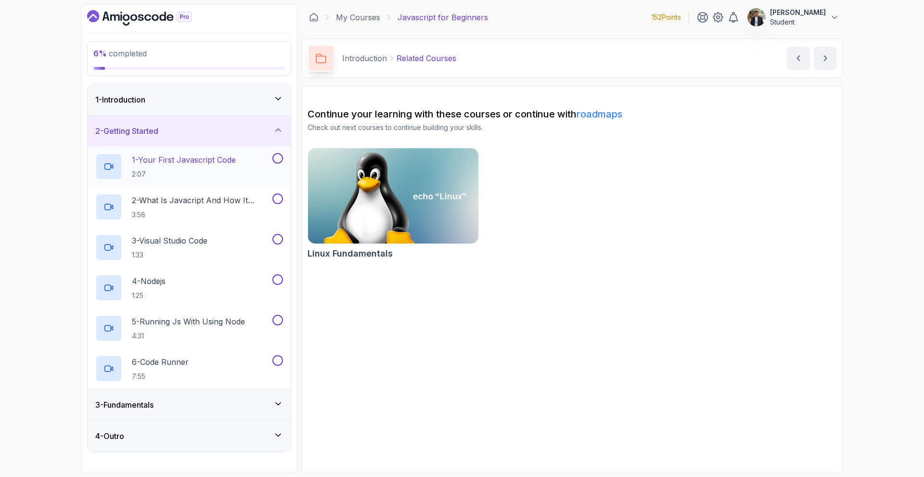
click at [193, 179] on p "2:07" at bounding box center [184, 174] width 104 height 10
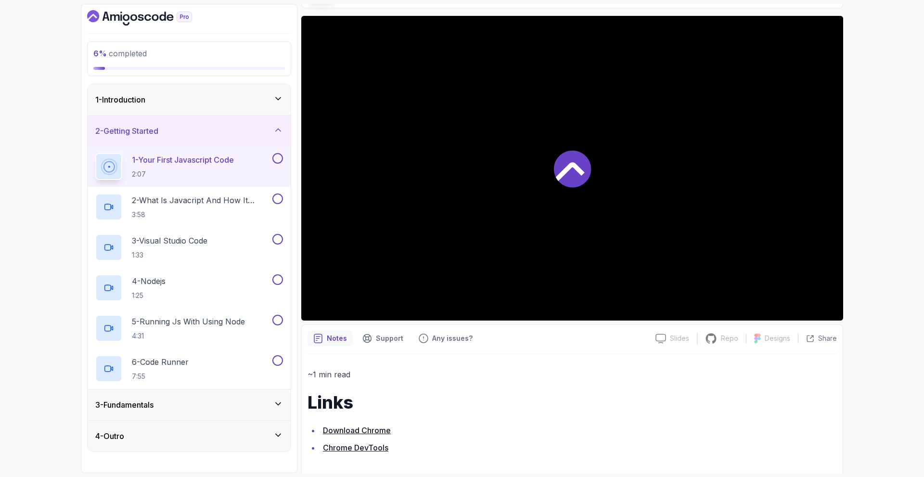
scroll to position [75, 0]
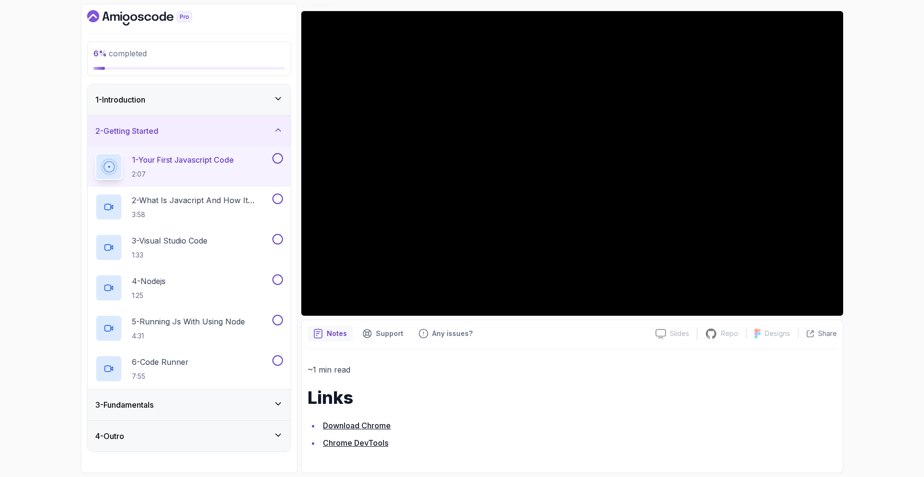
click at [283, 158] on button at bounding box center [278, 158] width 11 height 11
click at [241, 207] on h2 "2 - What Is Javacript And How It Works 3:58" at bounding box center [201, 207] width 139 height 25
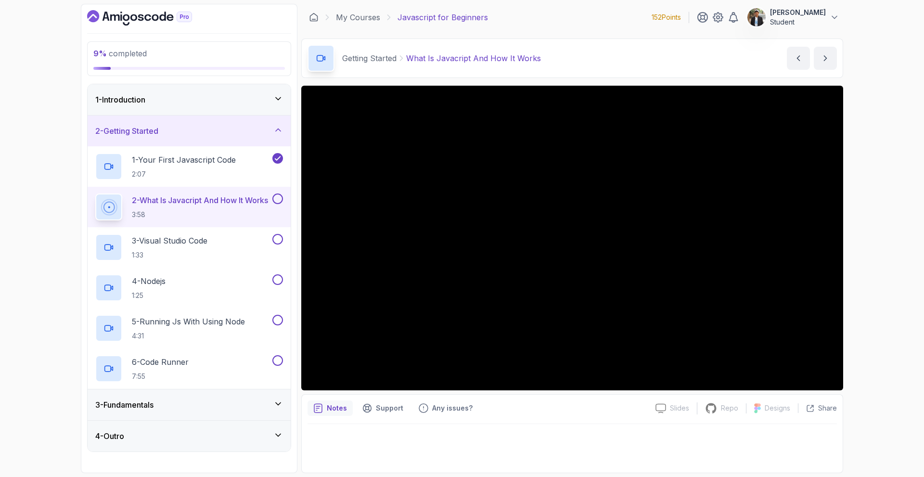
click at [276, 200] on button at bounding box center [278, 199] width 11 height 11
click at [277, 244] on button at bounding box center [278, 239] width 11 height 11
click at [235, 295] on div "4 - Nodejs 1:25" at bounding box center [182, 287] width 175 height 27
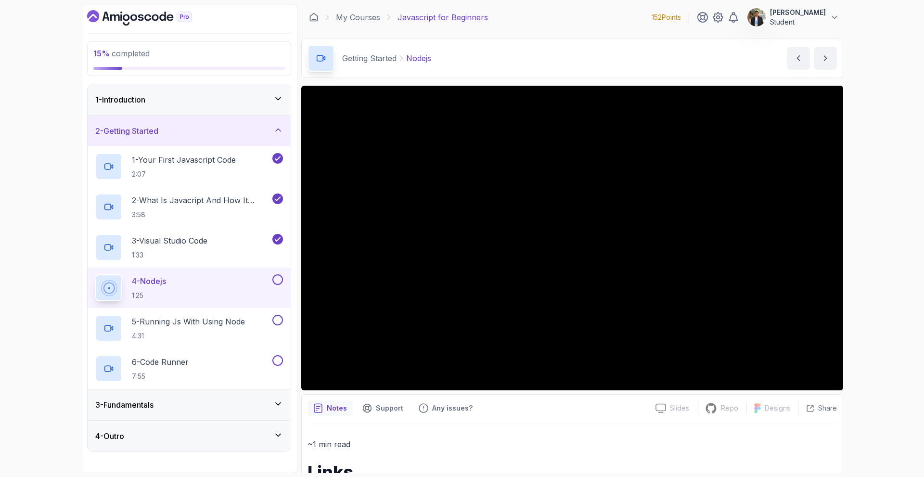
click at [859, 156] on div "15 % completed 1 - Introduction 2 - Getting Started 1 - Your First Javascript C…" at bounding box center [462, 238] width 924 height 477
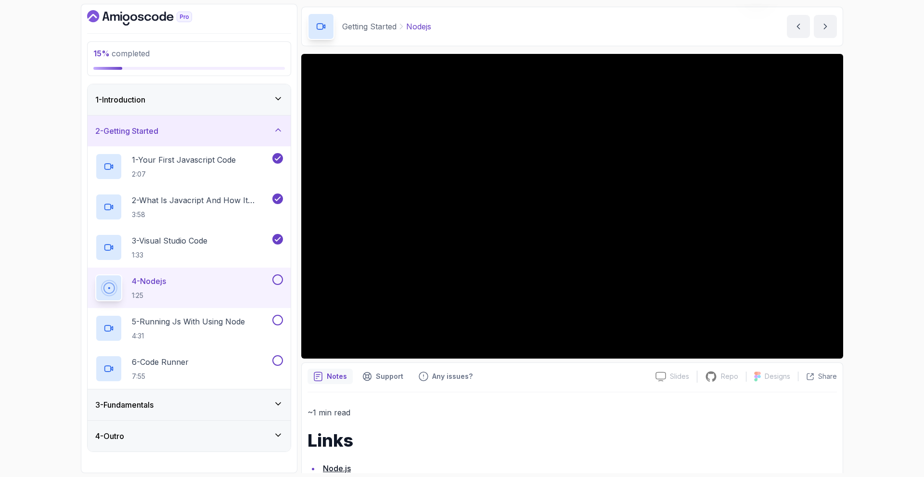
scroll to position [57, 0]
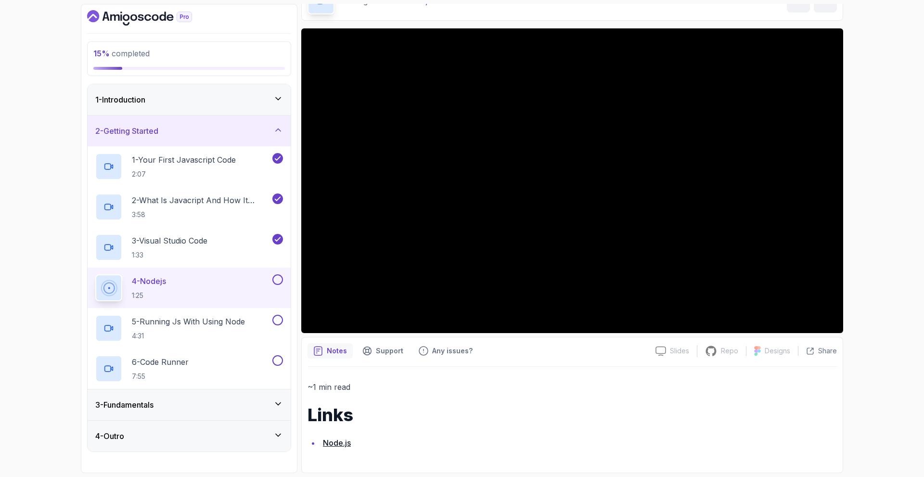
click at [247, 411] on div "3 - Fundamentals" at bounding box center [189, 405] width 203 height 31
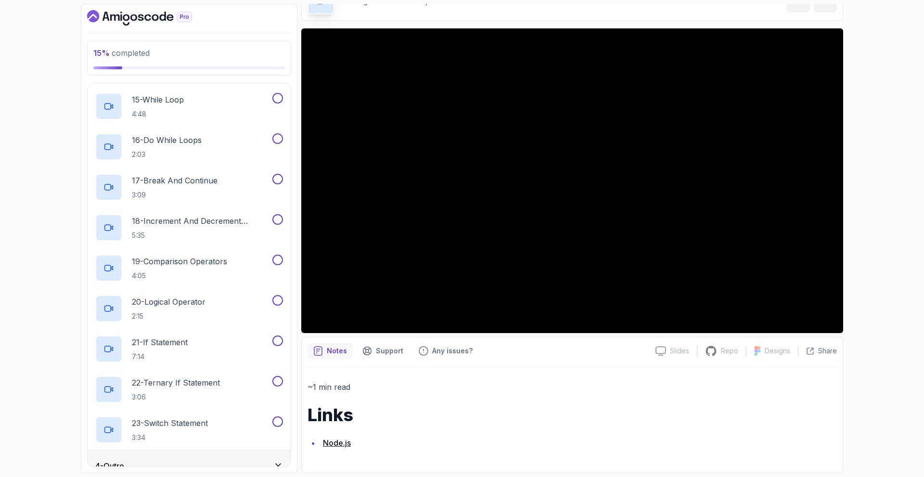
scroll to position [672, 0]
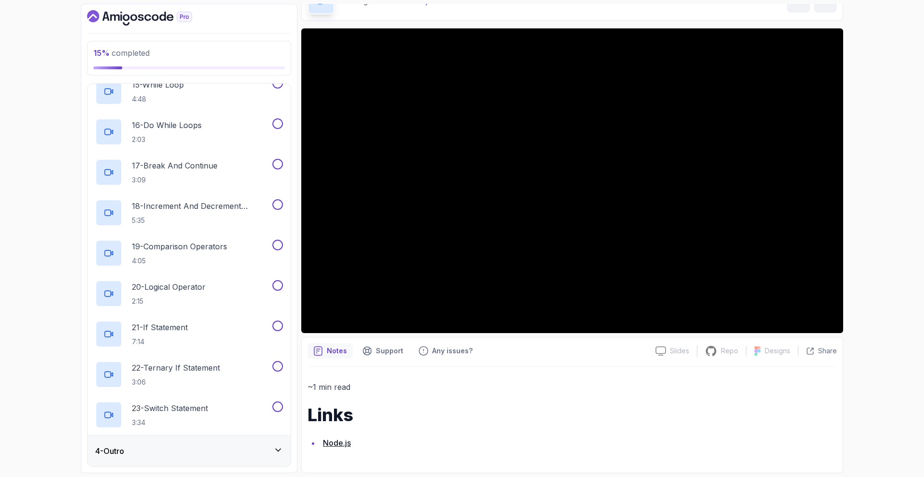
click at [257, 448] on div "4 - Outro" at bounding box center [189, 451] width 188 height 12
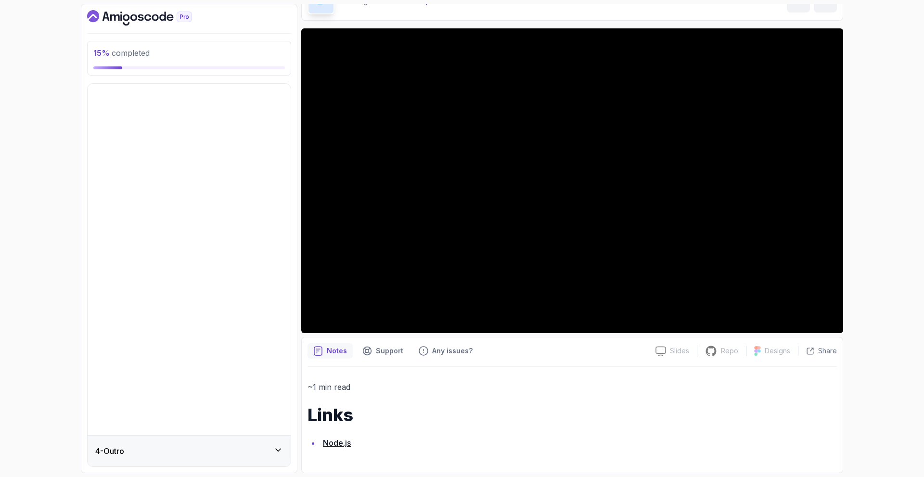
scroll to position [0, 0]
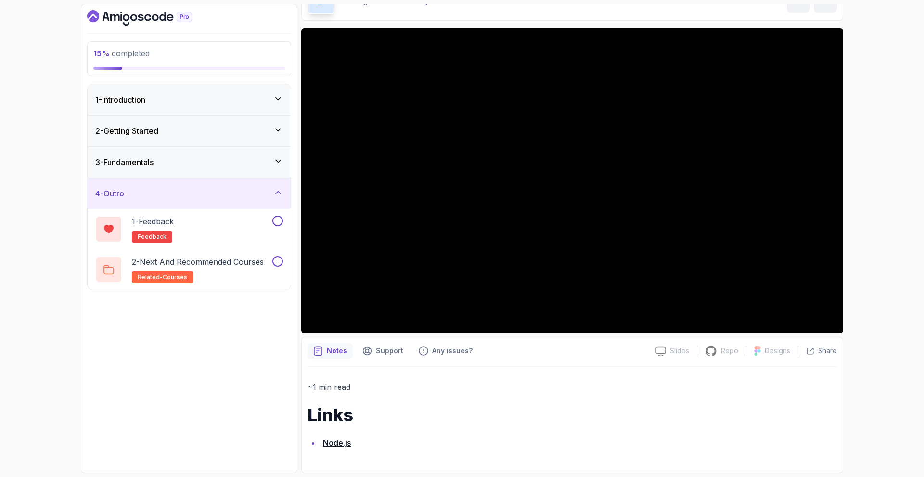
click at [245, 194] on div "4 - Outro" at bounding box center [189, 194] width 188 height 12
